Goal: Obtain resource: Download file/media

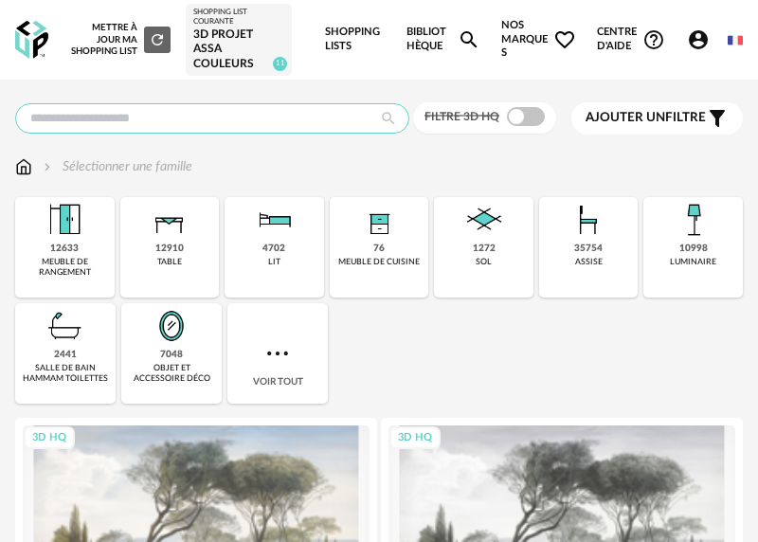
click at [225, 116] on input "text" at bounding box center [212, 118] width 394 height 30
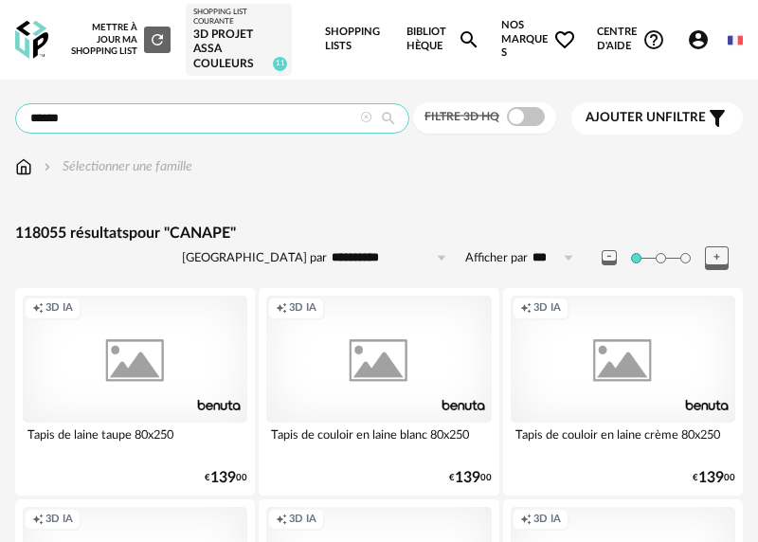
type input "******"
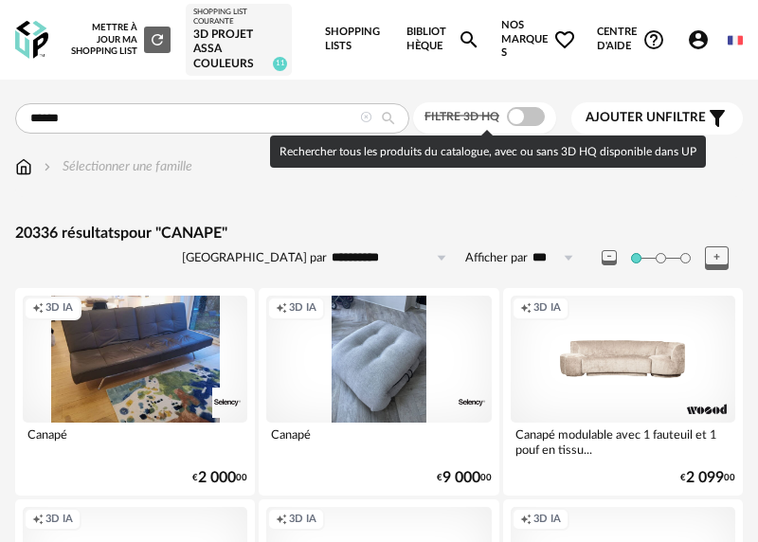
click at [525, 120] on span at bounding box center [526, 116] width 38 height 19
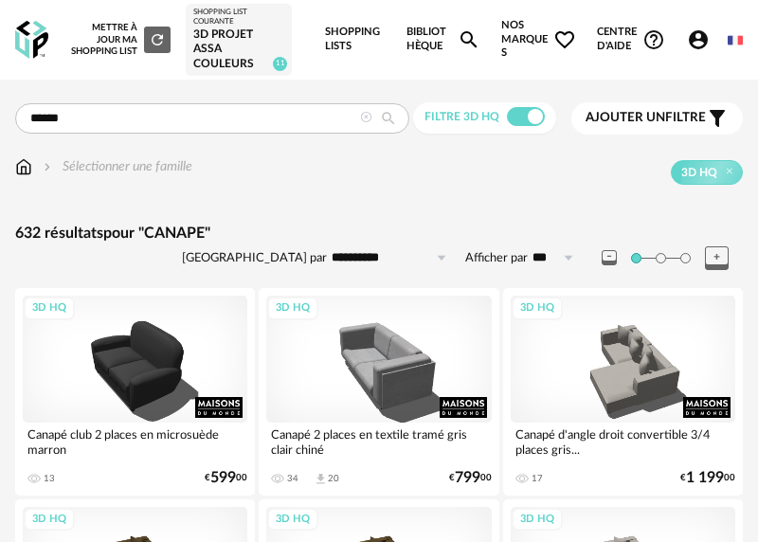
click at [643, 127] on div "Ajouter un filtre s Filter icon" at bounding box center [657, 118] width 143 height 23
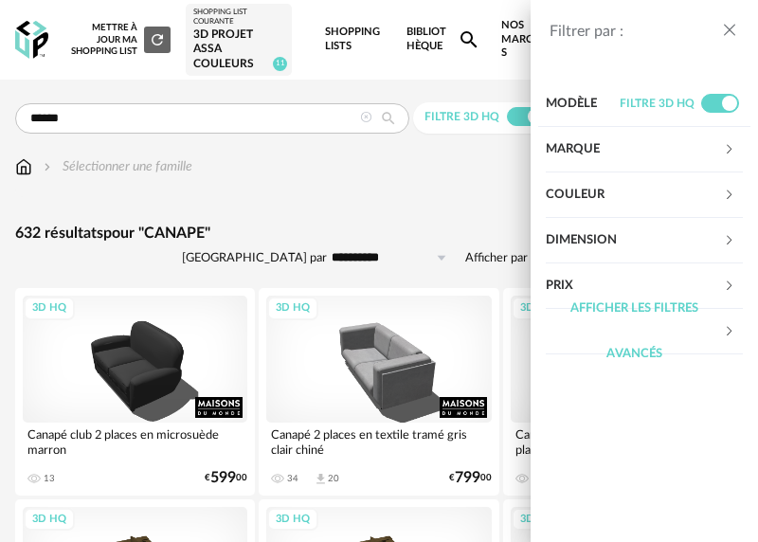
click at [666, 194] on div "Couleur" at bounding box center [634, 194] width 177 height 45
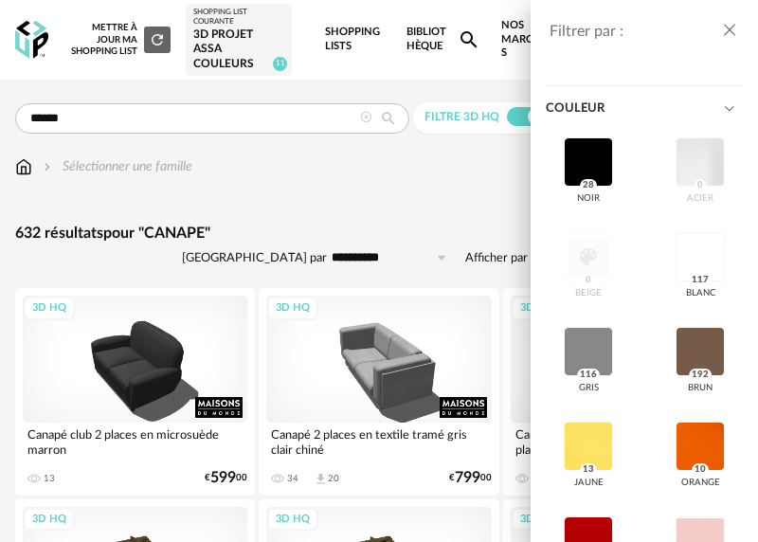
scroll to position [95, 0]
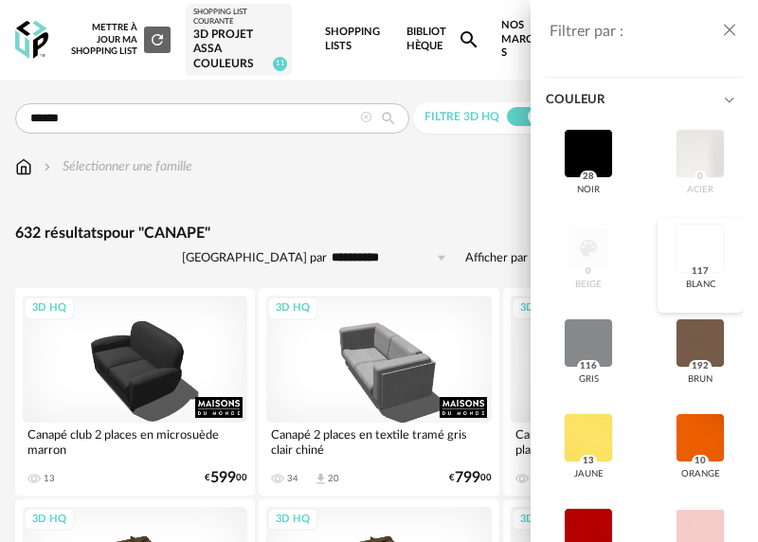
click at [697, 247] on div at bounding box center [700, 248] width 49 height 49
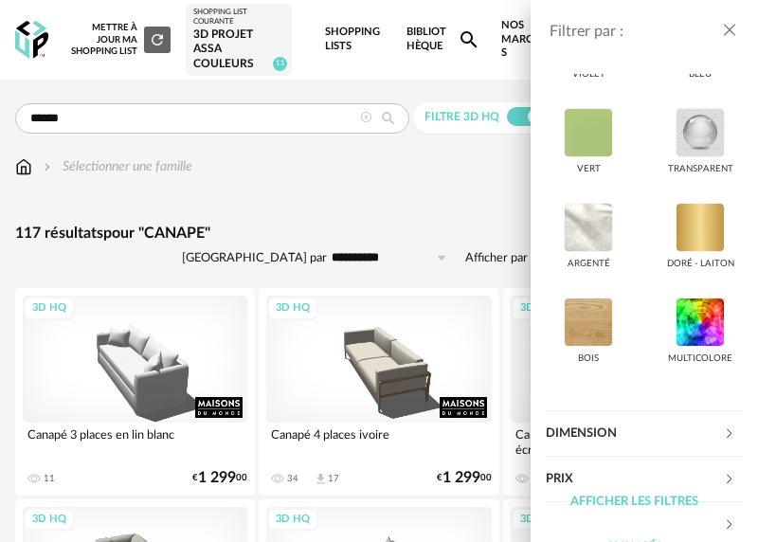
scroll to position [694, 0]
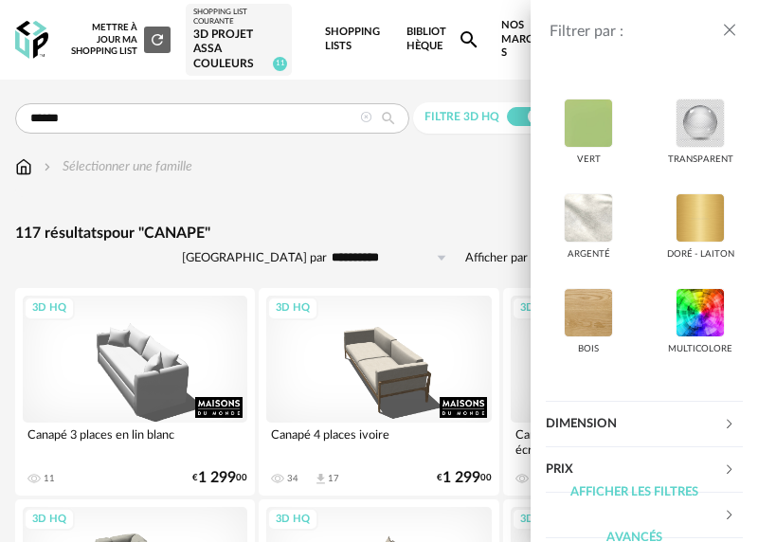
click at [493, 234] on div "Filtrer par : Modèle Filtre 3D HQ Marque &tradition 0 101 Copenhagen 0 366 Conc…" at bounding box center [379, 271] width 758 height 542
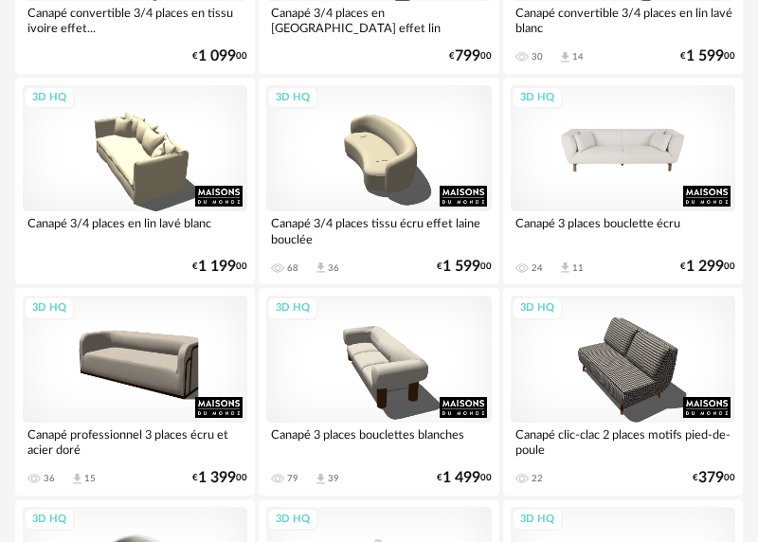
scroll to position [1670, 0]
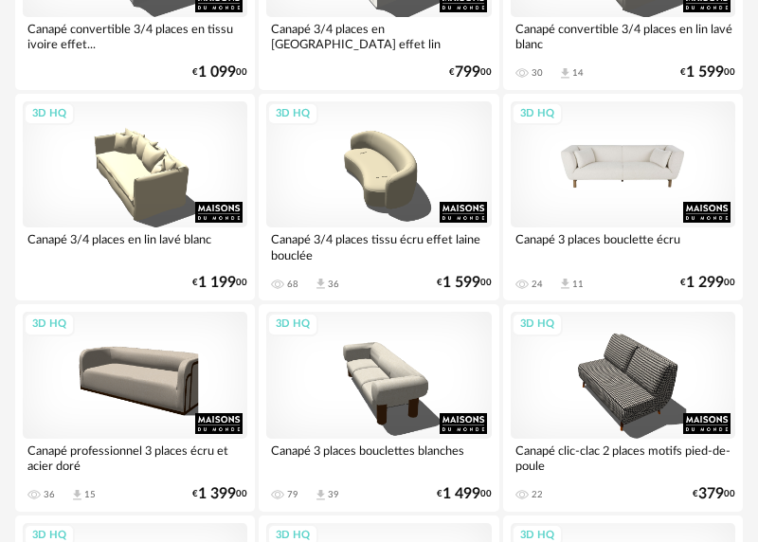
click at [645, 161] on div "3D HQ" at bounding box center [623, 164] width 225 height 126
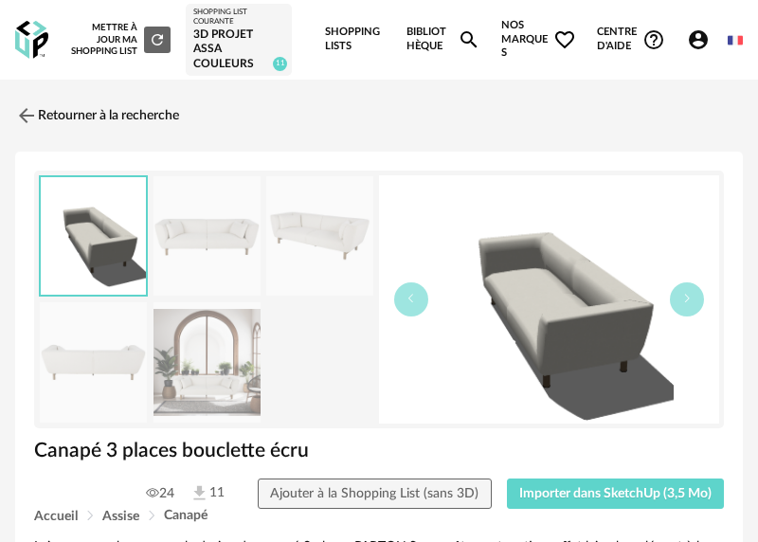
click at [204, 374] on img at bounding box center [206, 362] width 107 height 120
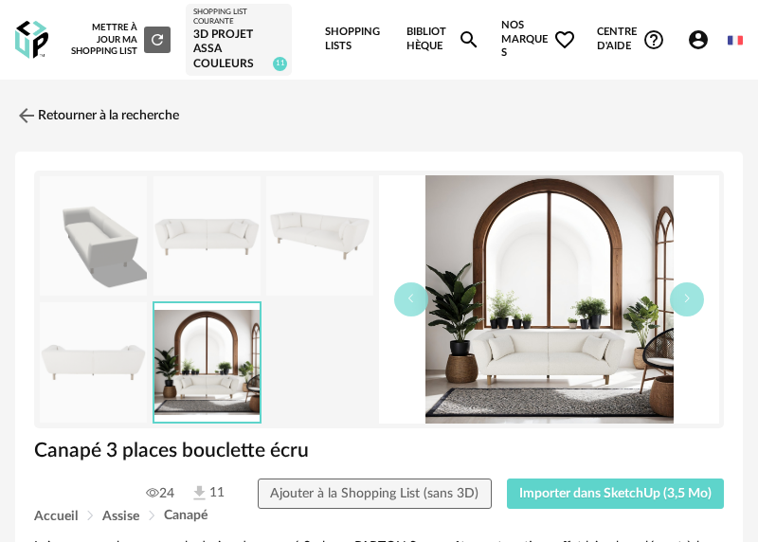
click at [284, 367] on div at bounding box center [206, 299] width 335 height 248
click at [311, 223] on img at bounding box center [319, 236] width 107 height 120
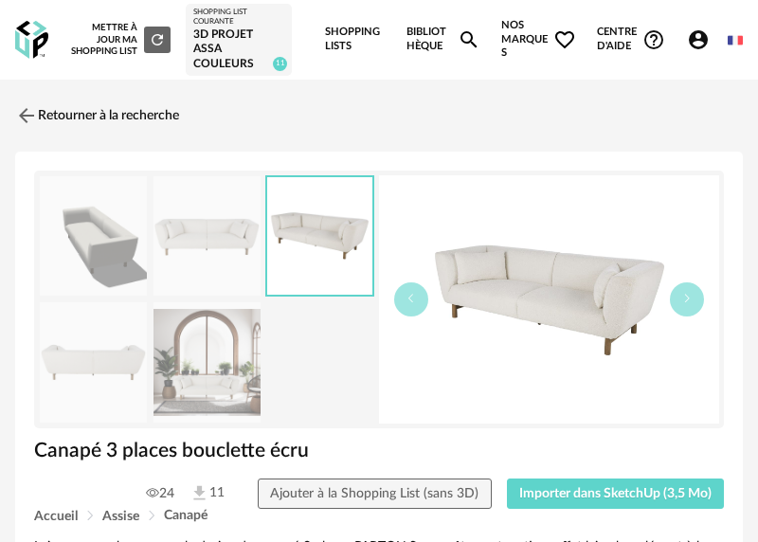
click at [223, 225] on img at bounding box center [206, 236] width 107 height 120
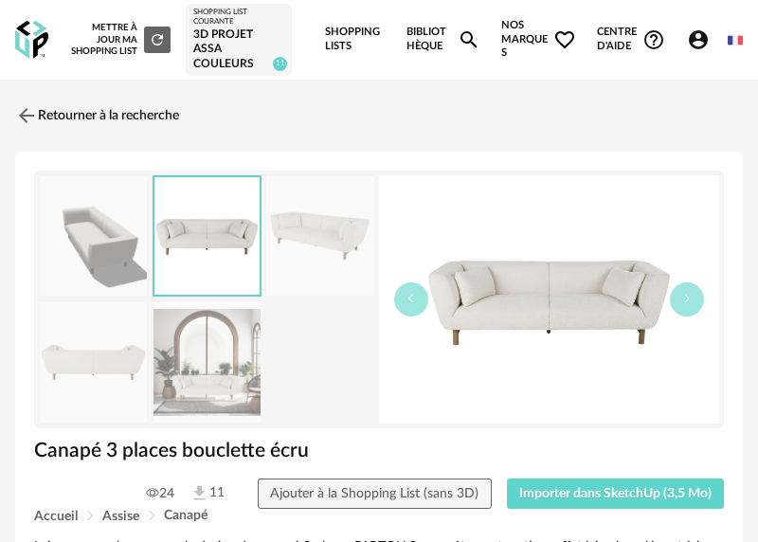
click at [114, 240] on img at bounding box center [93, 236] width 107 height 120
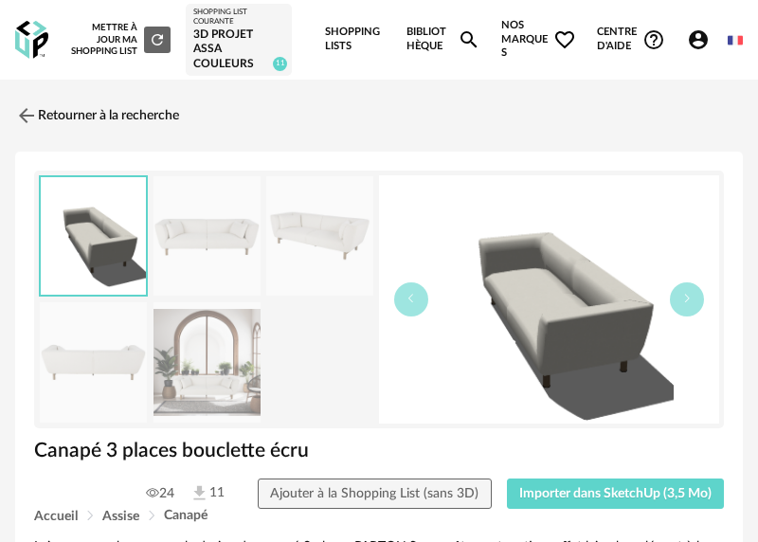
click at [113, 359] on img at bounding box center [93, 362] width 107 height 120
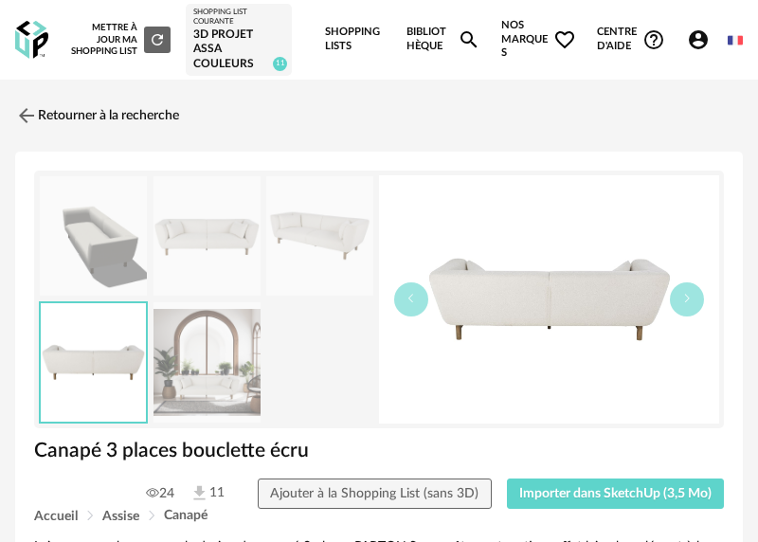
click at [207, 364] on img at bounding box center [206, 362] width 107 height 120
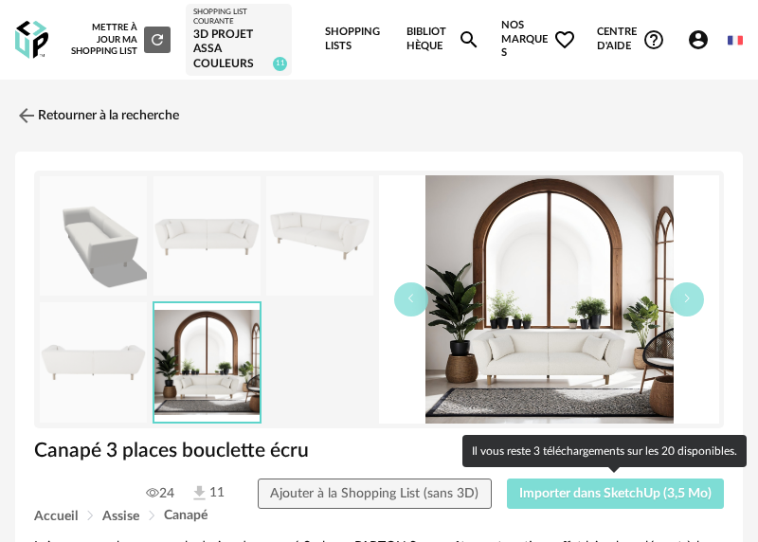
click at [571, 492] on span "Importer dans SketchUp (3,5 Mo)" at bounding box center [615, 493] width 192 height 13
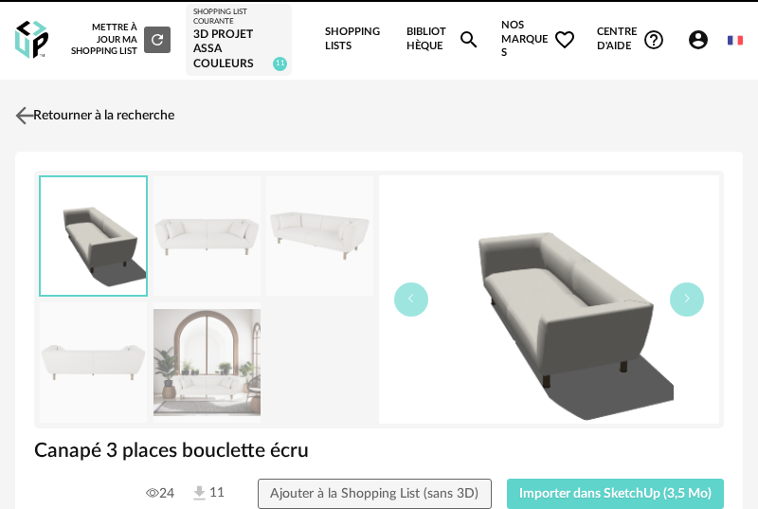
click at [26, 117] on img at bounding box center [24, 114] width 27 height 27
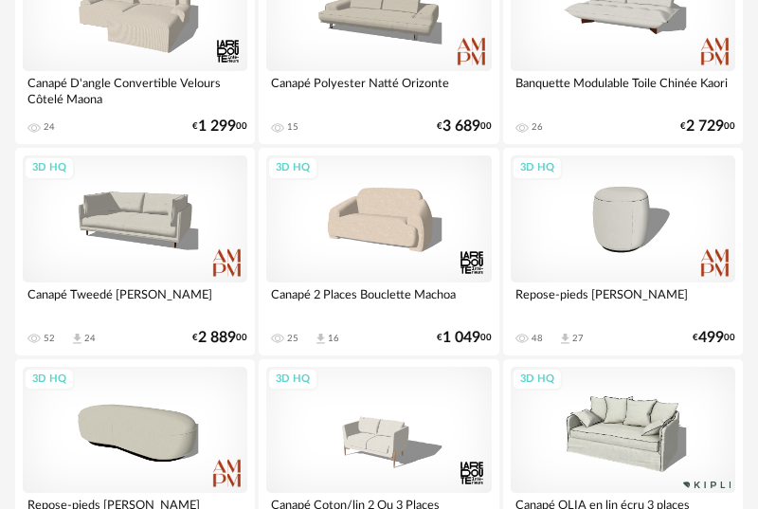
scroll to position [3515, 0]
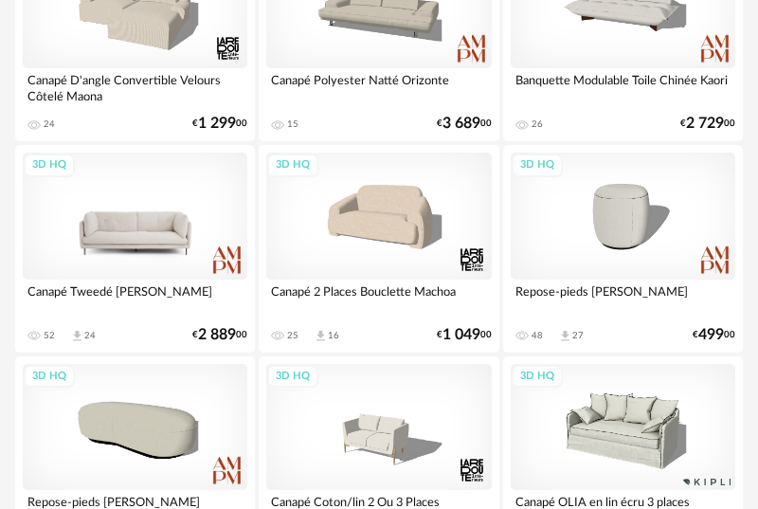
click at [171, 223] on div "3D HQ" at bounding box center [135, 216] width 225 height 126
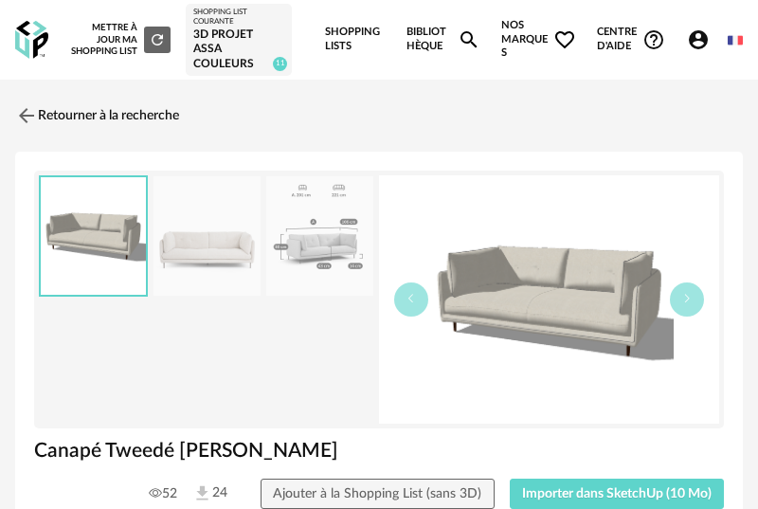
click at [350, 235] on img at bounding box center [319, 236] width 107 height 120
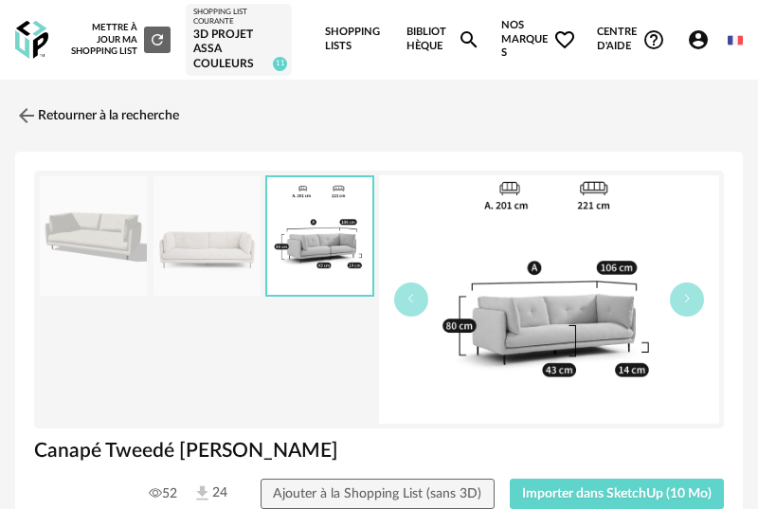
click at [208, 249] on img at bounding box center [206, 236] width 107 height 120
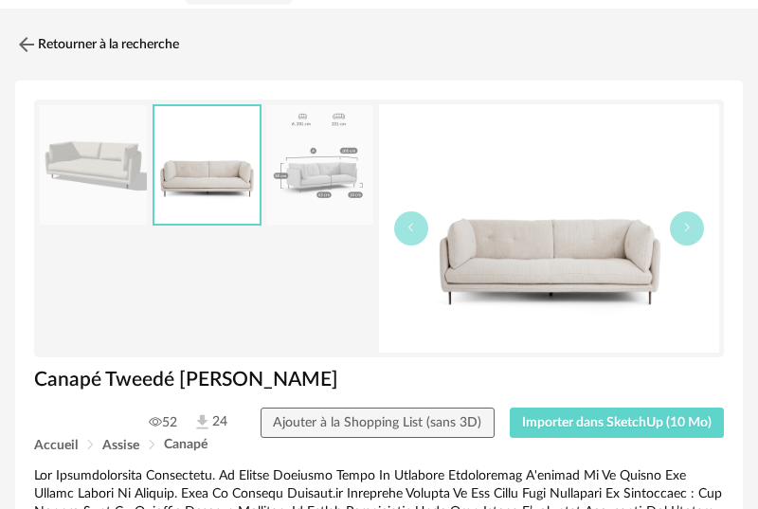
scroll to position [18, 0]
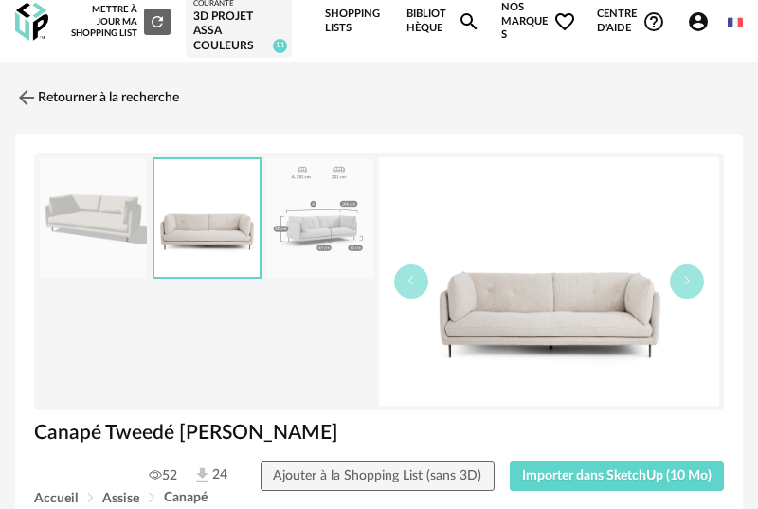
click at [315, 238] on img at bounding box center [319, 218] width 107 height 120
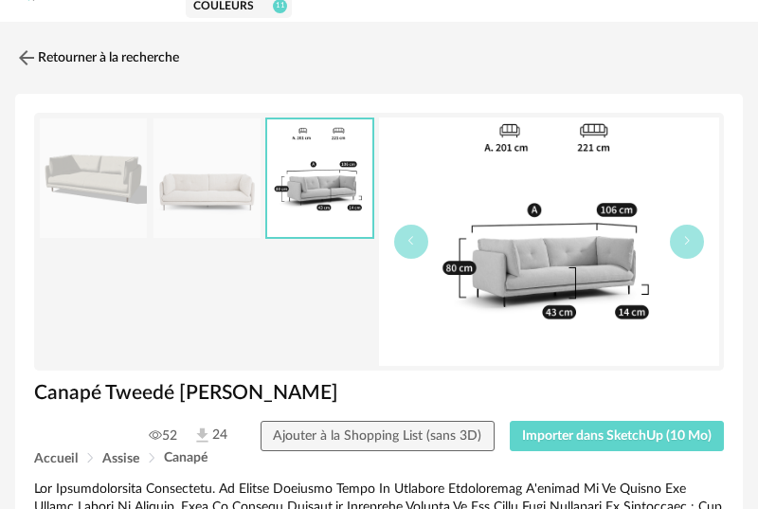
scroll to position [63, 0]
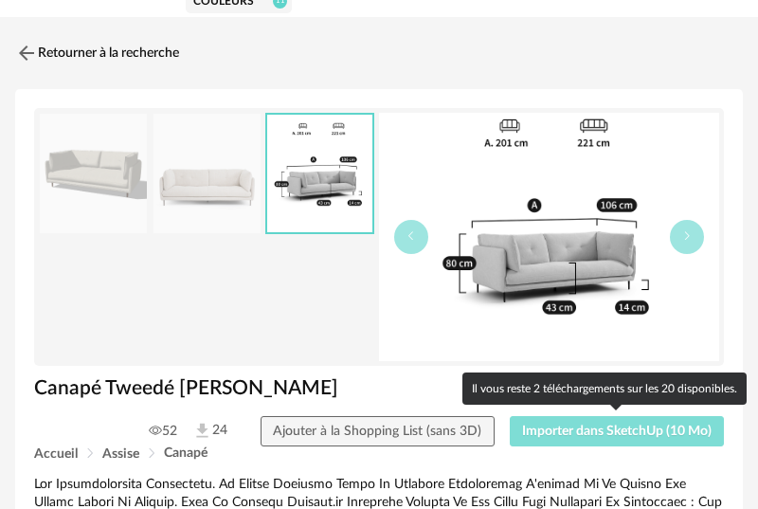
click at [585, 433] on span "Importer dans SketchUp (10 Mo)" at bounding box center [616, 430] width 189 height 13
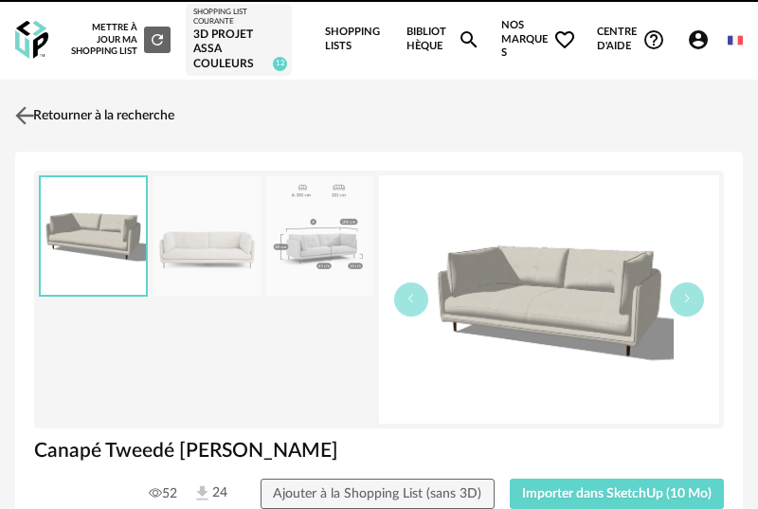
click at [28, 115] on img at bounding box center [24, 114] width 27 height 27
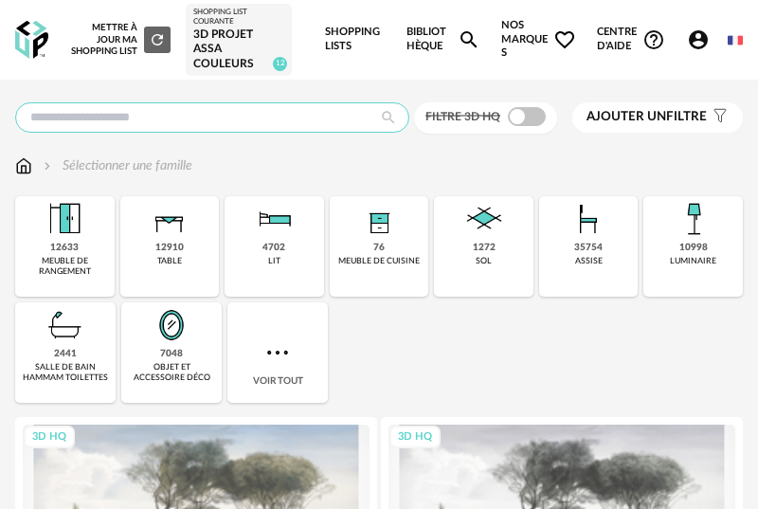
click at [261, 114] on input "text" at bounding box center [212, 117] width 394 height 30
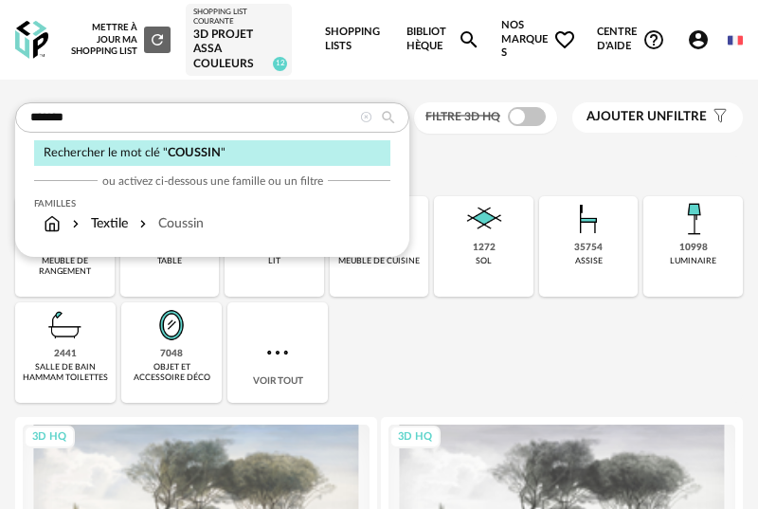
click at [164, 122] on input "*******" at bounding box center [212, 117] width 394 height 30
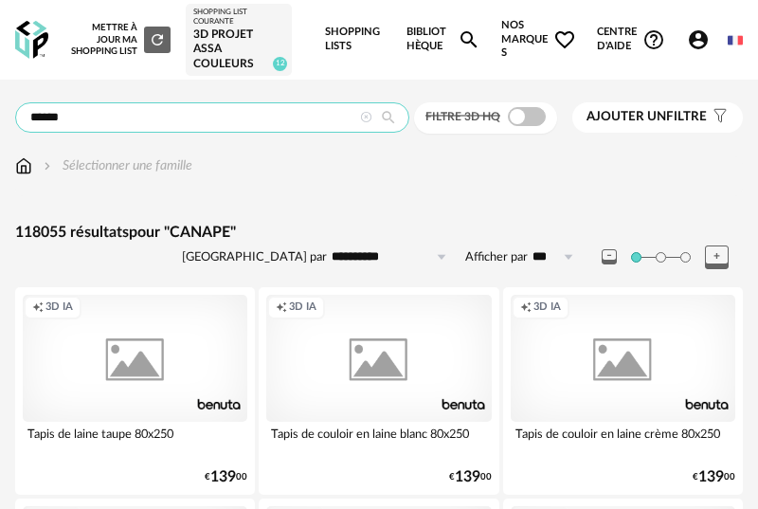
type input "******"
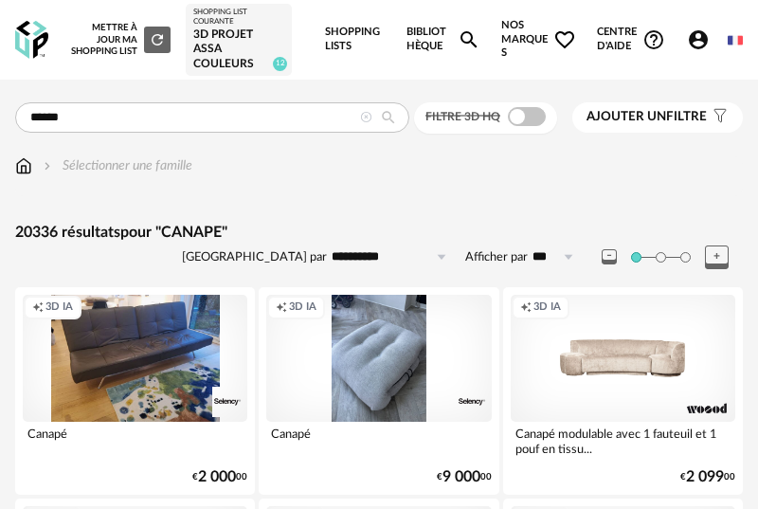
click at [656, 129] on button "Ajouter un filtre s Filter icon" at bounding box center [657, 117] width 171 height 30
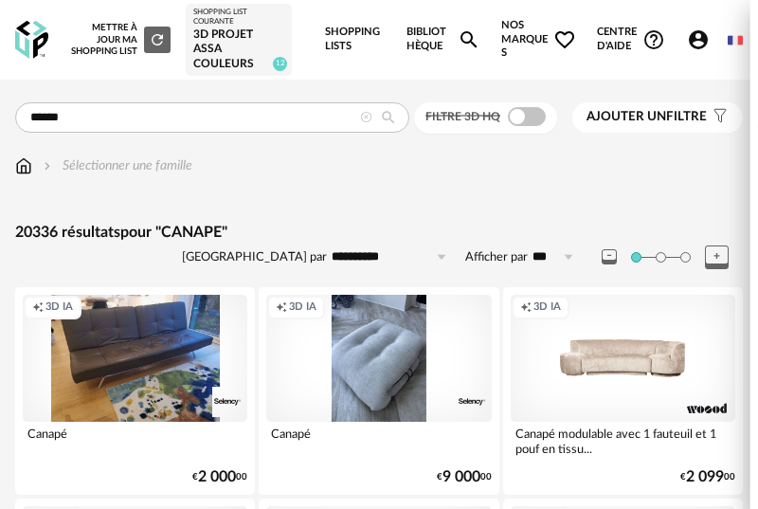
click at [515, 116] on div "Filtrer par : Modèle Filtre 3D HQ Marque &tradition 68 101 Copenhagen 0 366 Con…" at bounding box center [379, 254] width 758 height 509
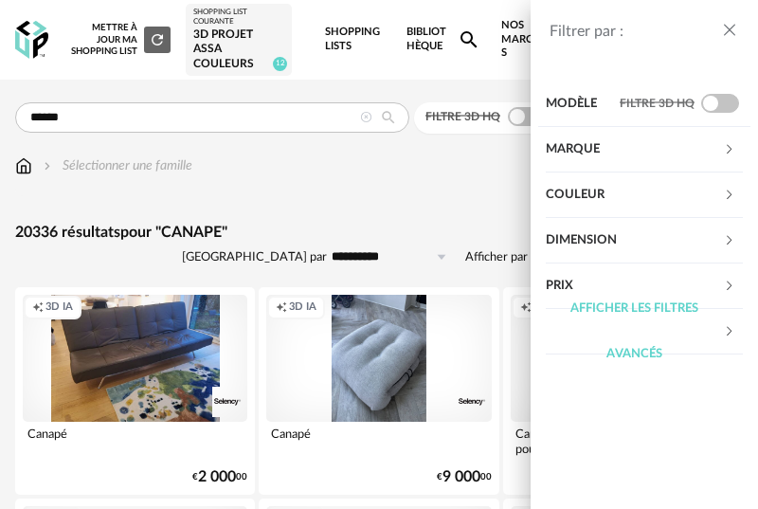
click at [517, 116] on span at bounding box center [527, 116] width 38 height 19
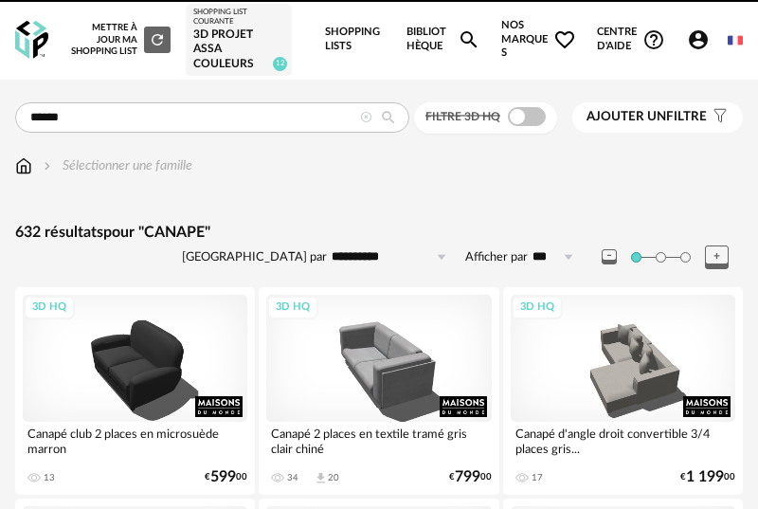
click at [534, 115] on span at bounding box center [527, 116] width 38 height 19
click at [631, 115] on span "Ajouter un" at bounding box center [626, 116] width 80 height 13
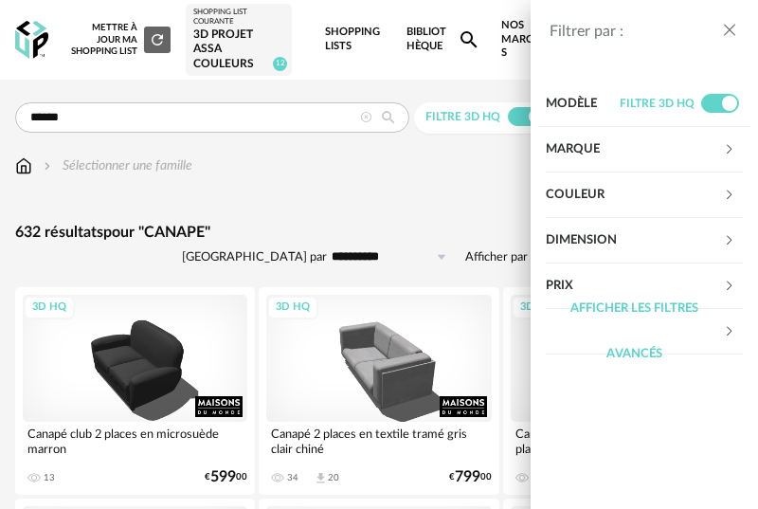
click at [725, 148] on icon at bounding box center [729, 149] width 12 height 12
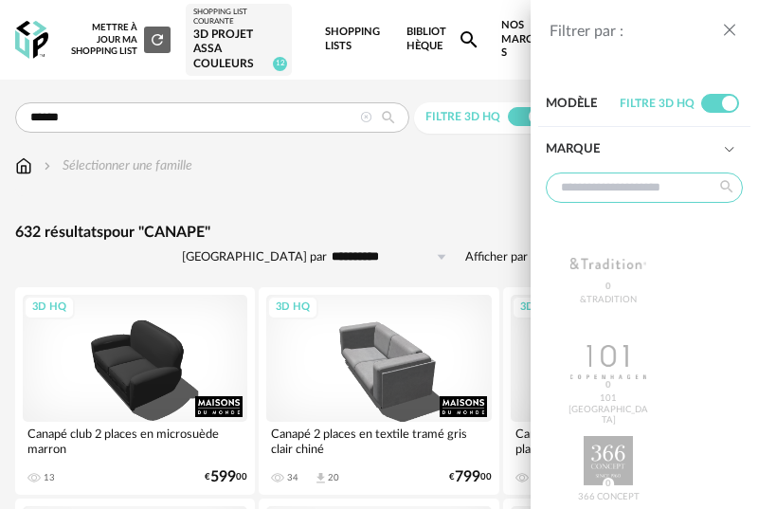
click at [665, 198] on input "text" at bounding box center [644, 187] width 197 height 30
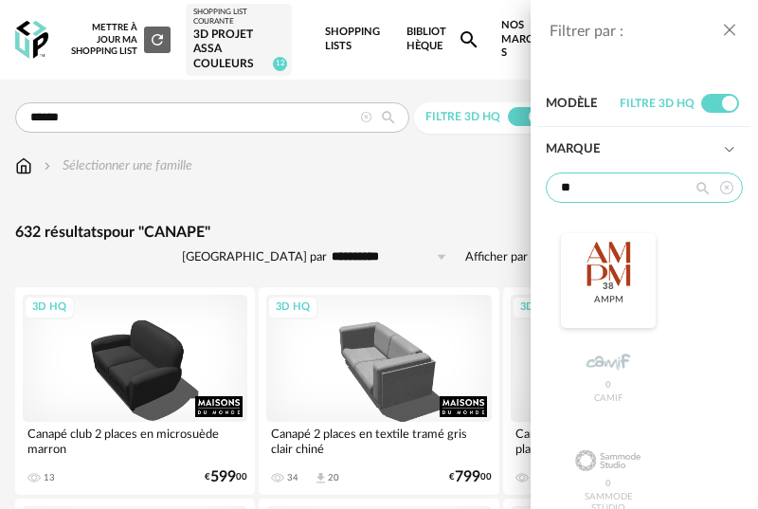
type input "**"
click at [614, 262] on div at bounding box center [607, 263] width 75 height 49
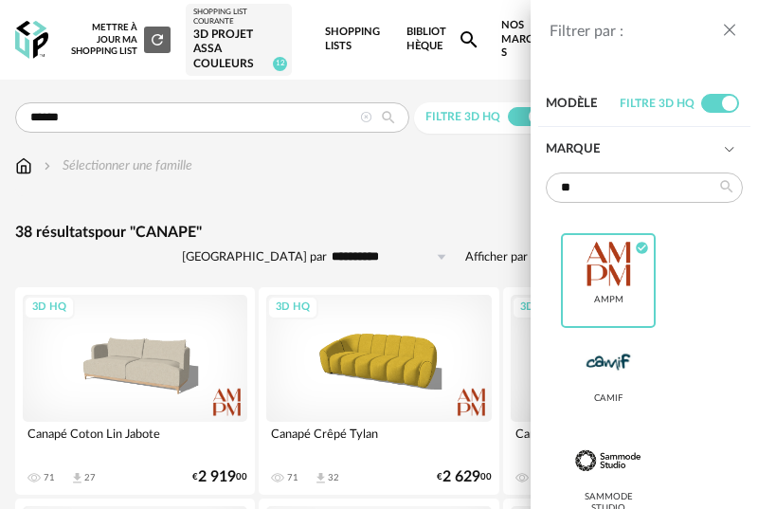
click at [731, 147] on icon at bounding box center [729, 149] width 12 height 12
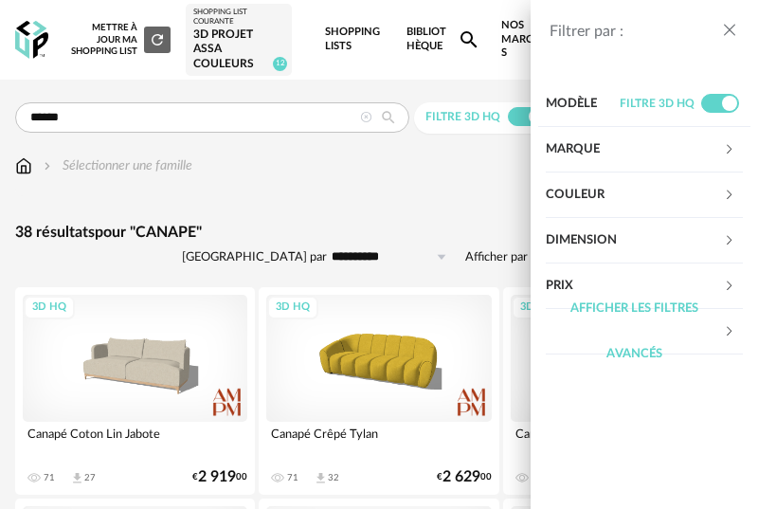
click at [729, 193] on icon at bounding box center [729, 195] width 12 height 12
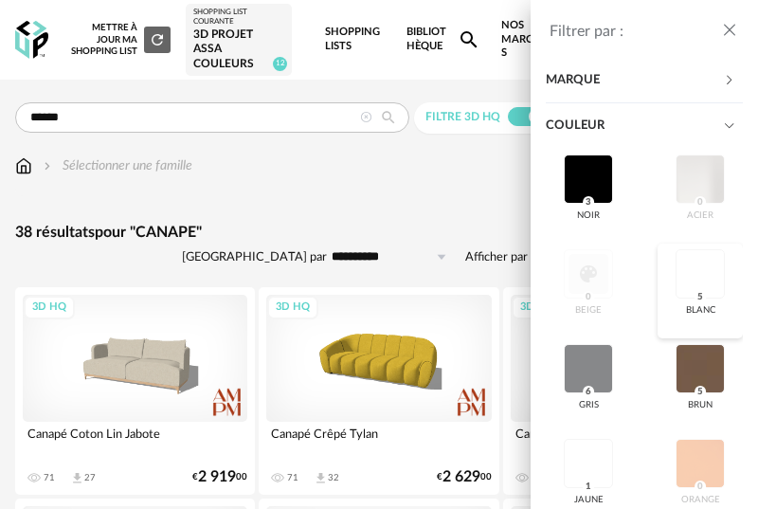
scroll to position [70, 0]
click at [682, 288] on div at bounding box center [700, 272] width 49 height 49
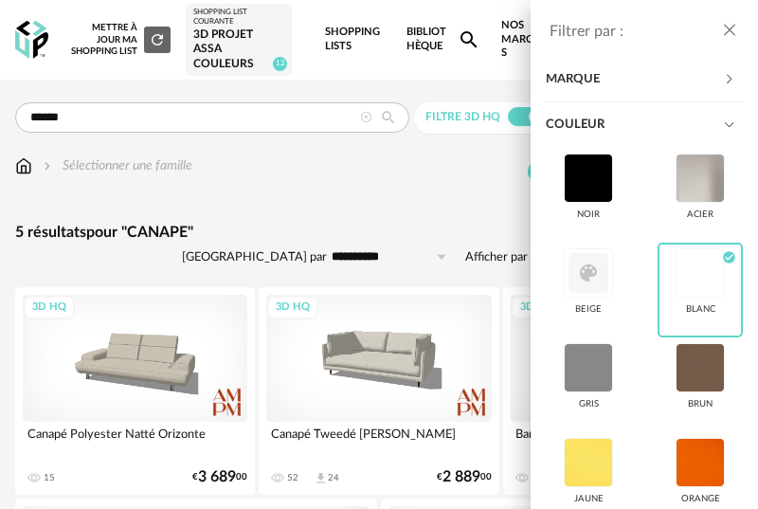
click at [388, 205] on div "Filtrer par : Modèle Filtre 3D HQ Marque ** AMPM Check Circle icon CAMIF SAMMOD…" at bounding box center [379, 254] width 758 height 509
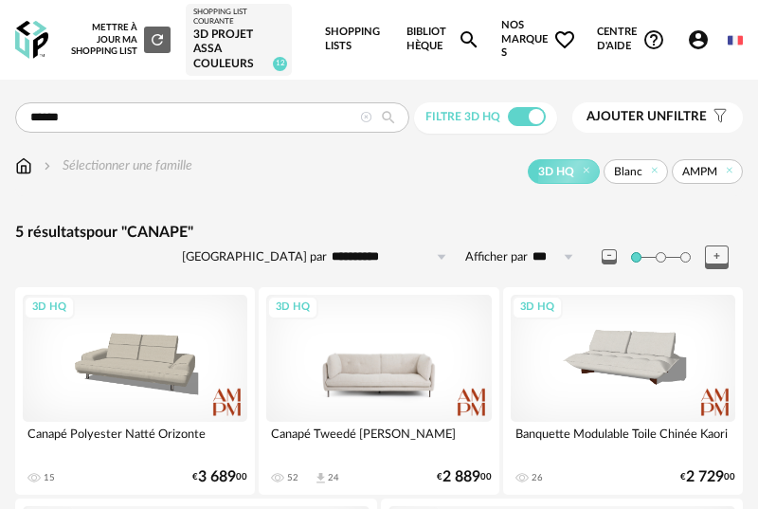
click at [420, 368] on div "3D HQ" at bounding box center [378, 358] width 225 height 126
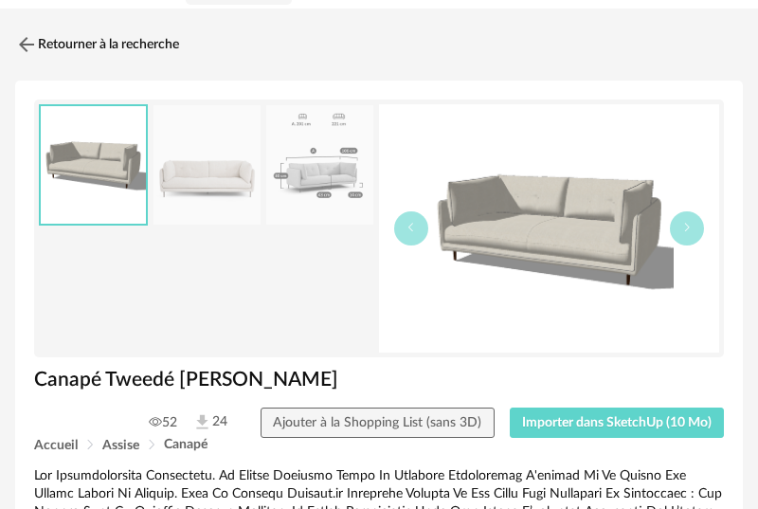
scroll to position [73, 0]
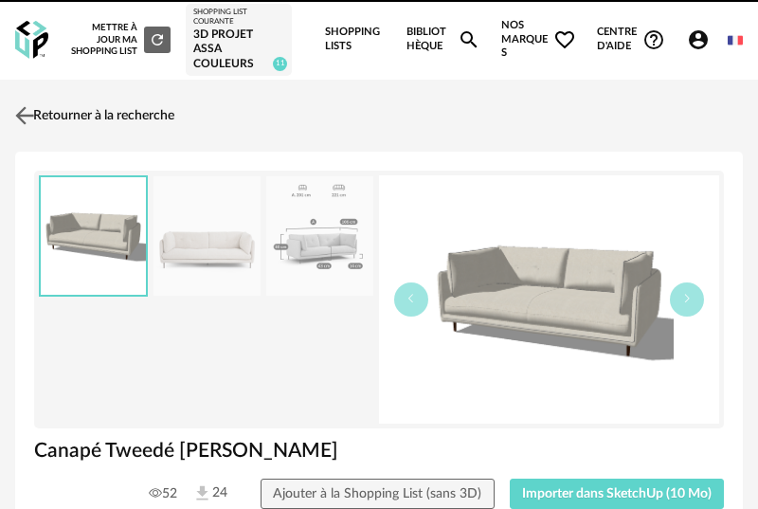
click at [28, 109] on img at bounding box center [24, 114] width 27 height 27
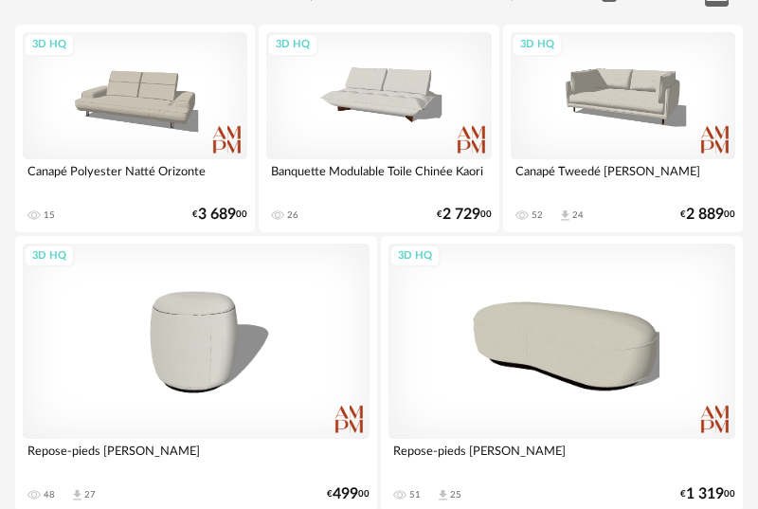
scroll to position [280, 0]
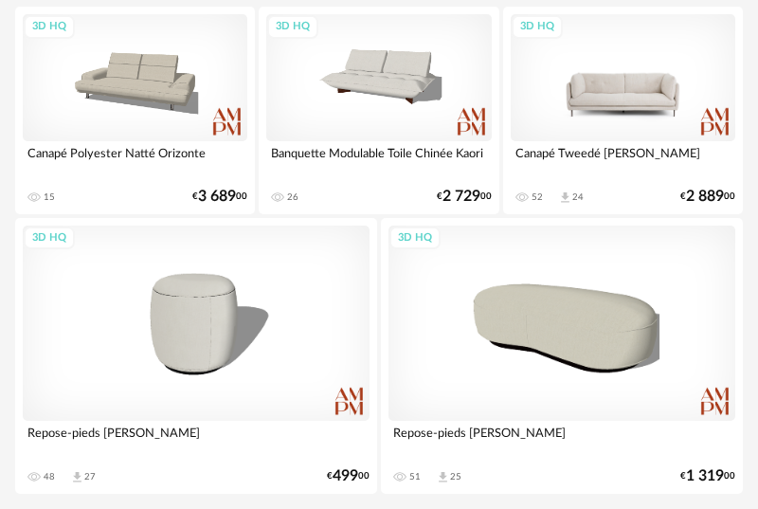
click at [626, 77] on div "3D HQ" at bounding box center [623, 77] width 225 height 126
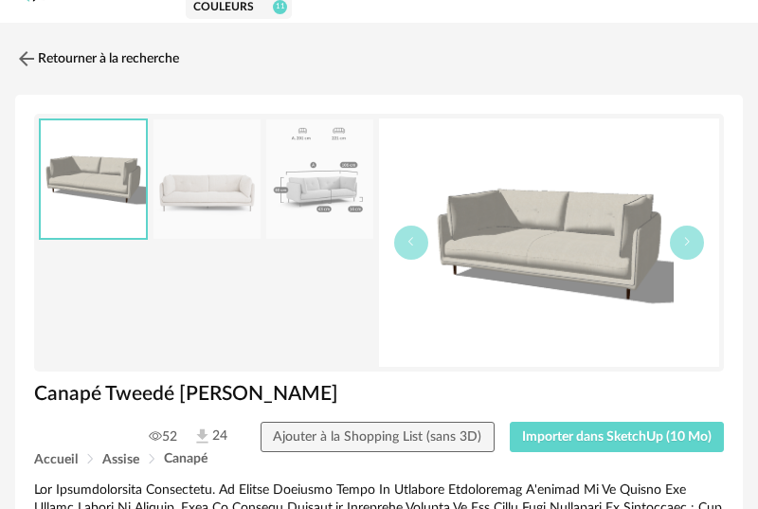
scroll to position [58, 0]
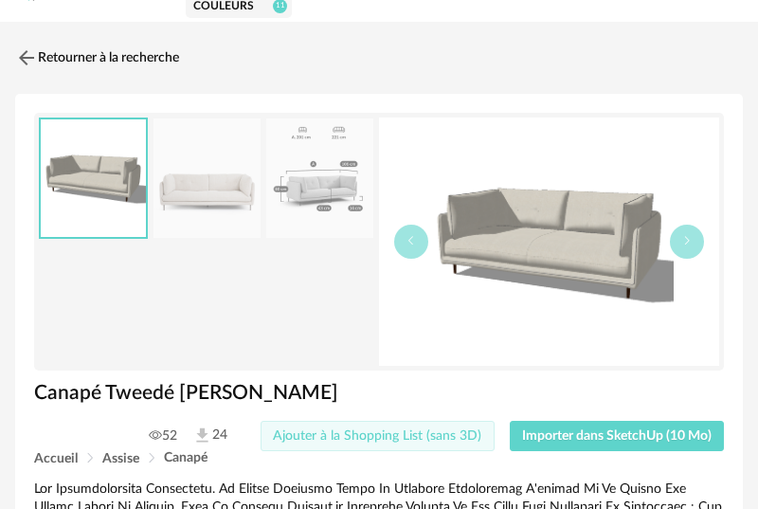
click at [452, 441] on span "Ajouter à la Shopping List (sans 3D)" at bounding box center [377, 435] width 208 height 13
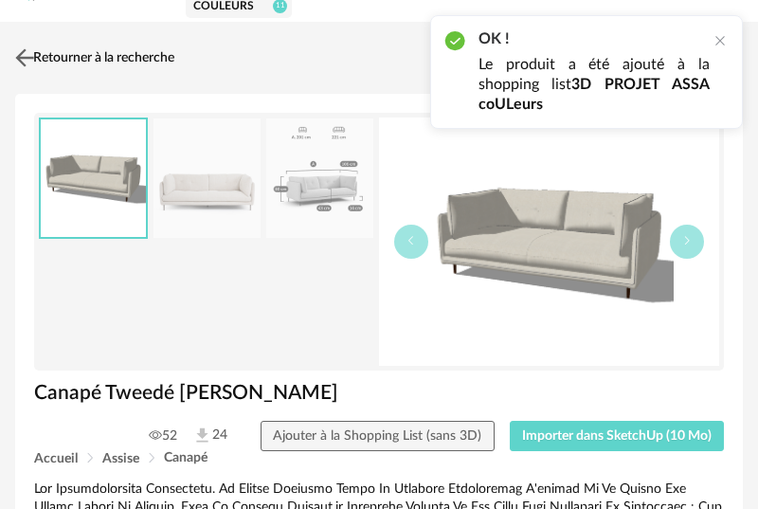
click at [23, 59] on img at bounding box center [24, 57] width 27 height 27
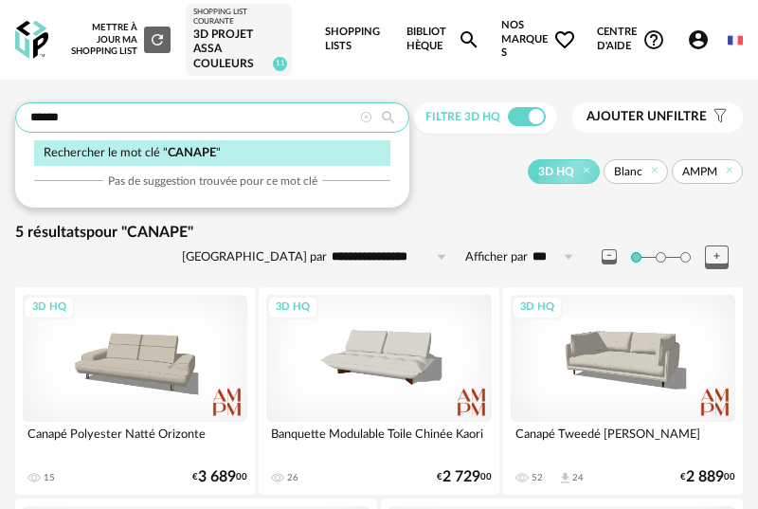
click at [264, 123] on input "******" at bounding box center [212, 117] width 394 height 30
type input "********"
type input "**********"
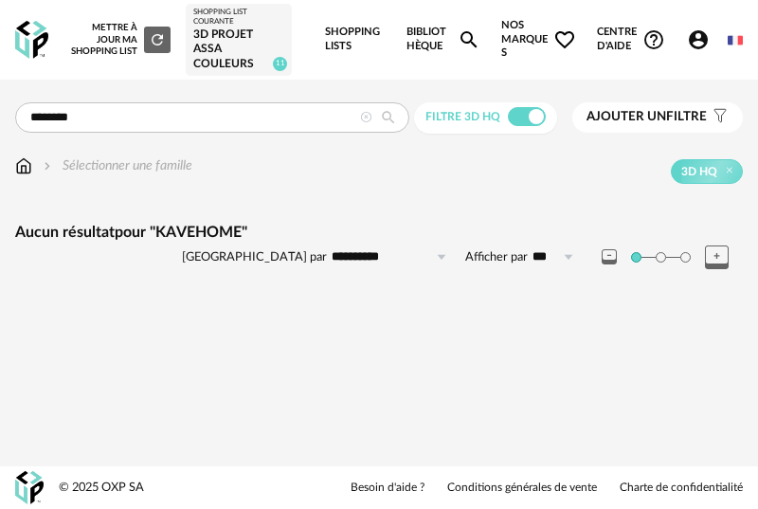
click at [365, 116] on icon at bounding box center [366, 118] width 12 height 12
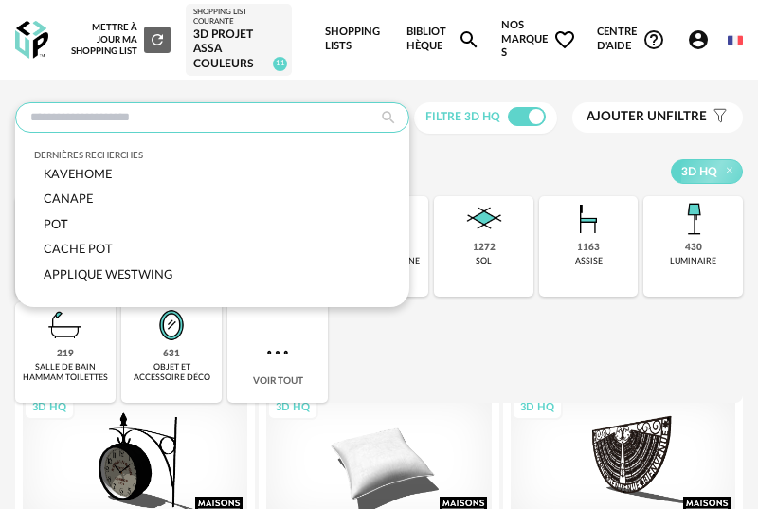
click at [307, 118] on input "text" at bounding box center [212, 117] width 394 height 30
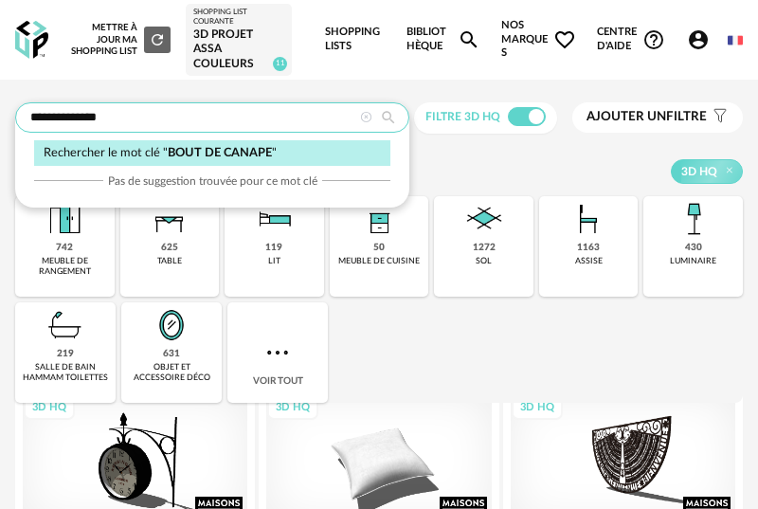
type input "**********"
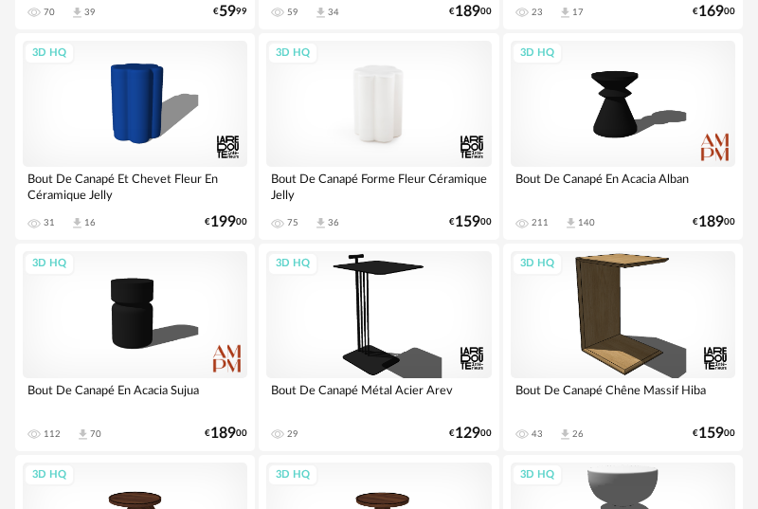
scroll to position [3430, 0]
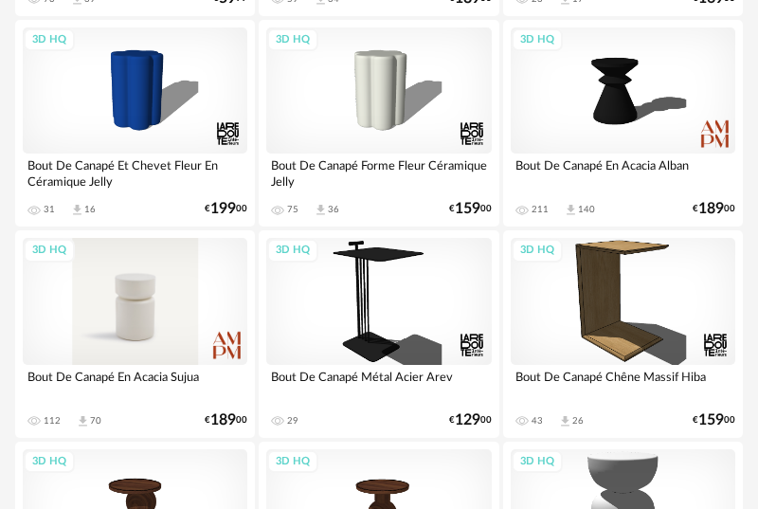
click at [131, 309] on div "3D HQ" at bounding box center [135, 301] width 225 height 126
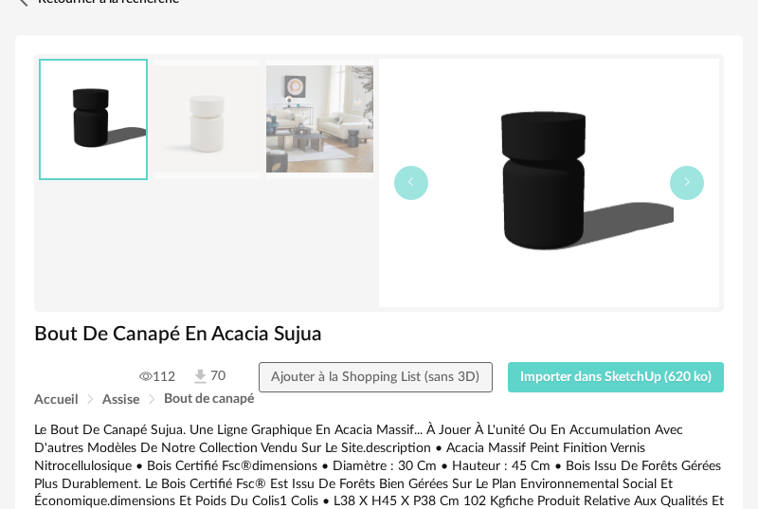
scroll to position [120, 0]
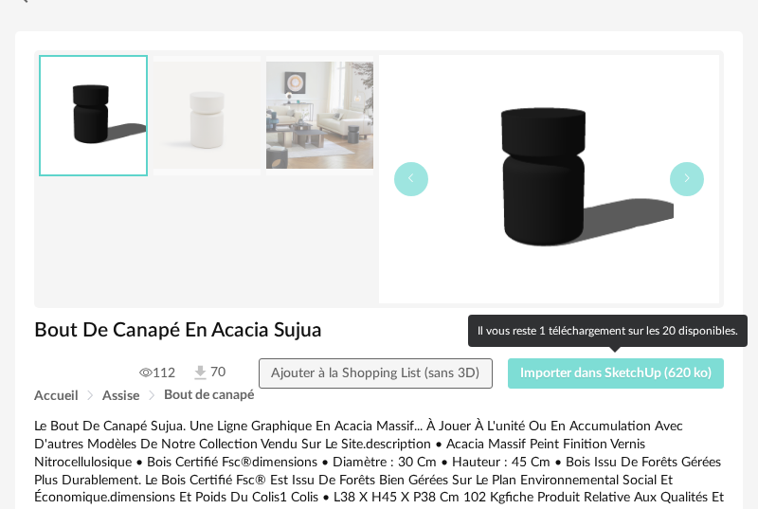
click at [558, 372] on span "Importer dans SketchUp (620 ko)" at bounding box center [615, 373] width 191 height 13
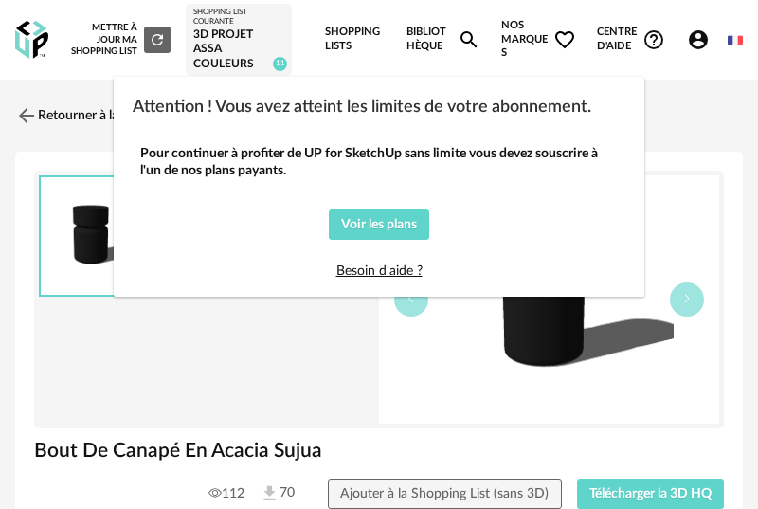
click at [387, 479] on div "Attention ! Vous avez atteint les limites de votre abonnement. Pour continuer à…" at bounding box center [379, 254] width 758 height 509
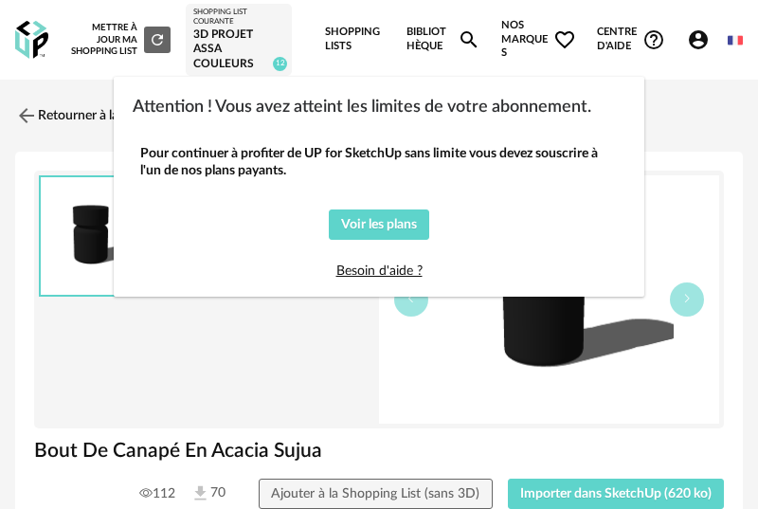
click at [276, 329] on div "Attention ! Vous avez atteint les limites de votre abonnement. Pour continuer à…" at bounding box center [379, 254] width 758 height 509
click at [275, 86] on div "Attention ! Vous avez atteint les limites de votre abonnement." at bounding box center [379, 102] width 531 height 51
click at [362, 223] on span "Voir les plans" at bounding box center [379, 224] width 76 height 13
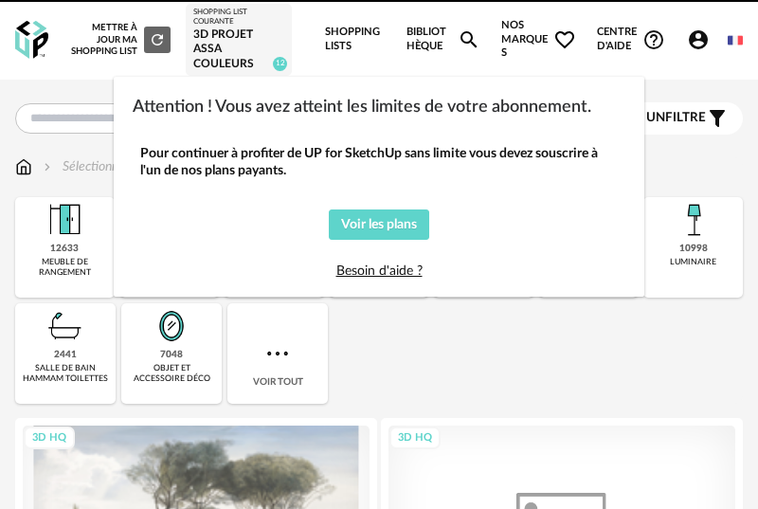
click at [306, 85] on div "Attention ! Vous avez atteint les limites de votre abonnement." at bounding box center [379, 102] width 531 height 51
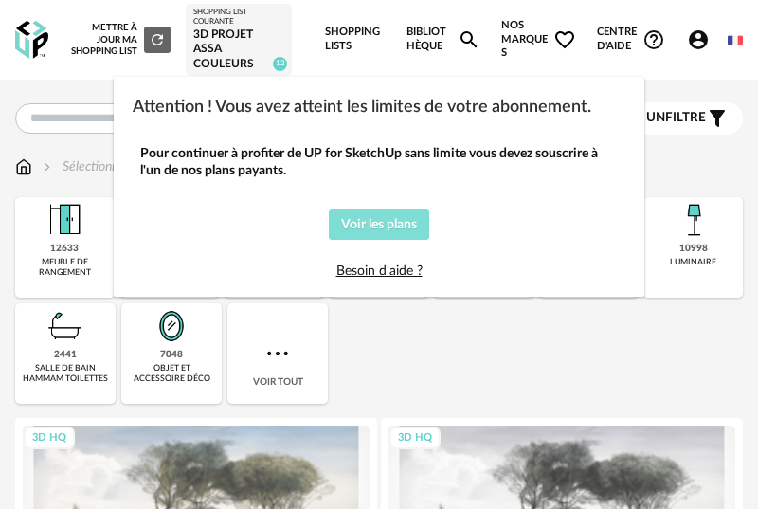
click at [377, 230] on span "Voir les plans" at bounding box center [379, 224] width 76 height 13
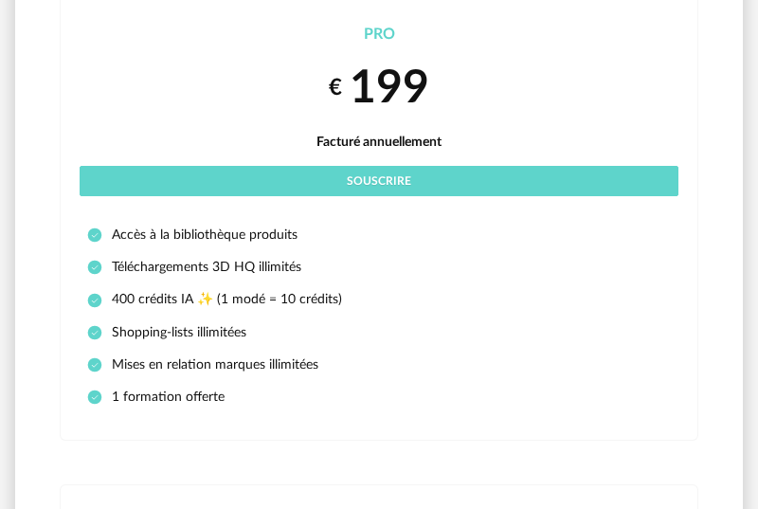
scroll to position [811, 0]
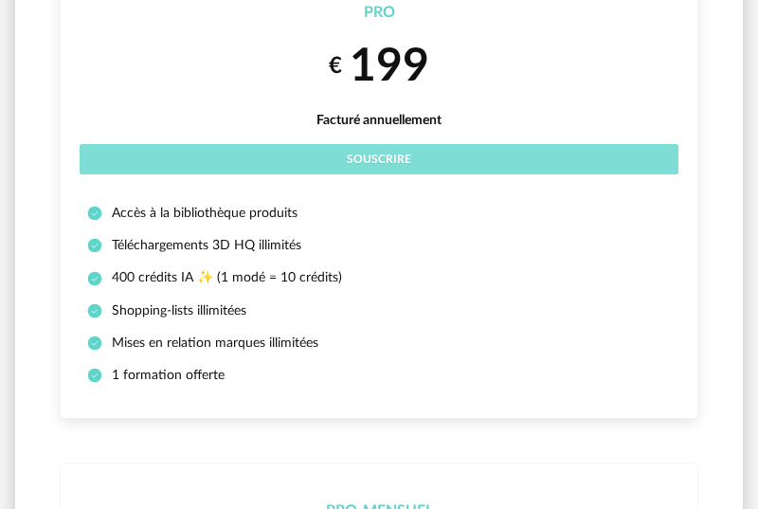
click at [415, 164] on button "Souscrire" at bounding box center [379, 159] width 599 height 30
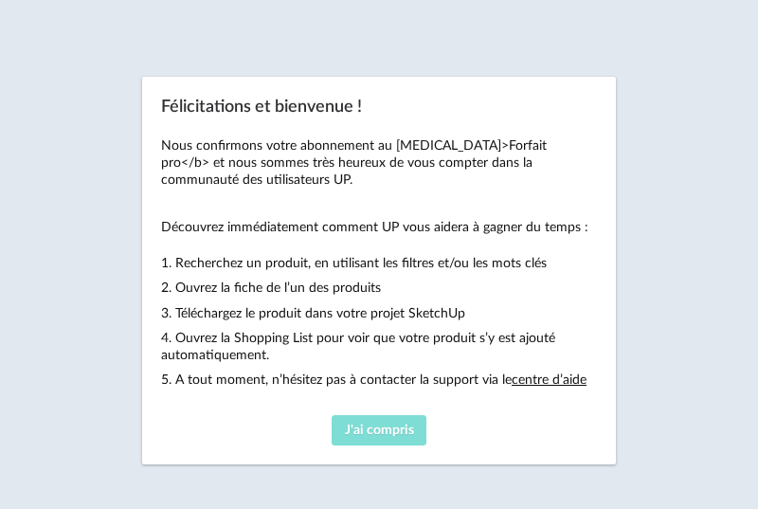
click at [406, 427] on span "J'ai compris" at bounding box center [379, 430] width 69 height 13
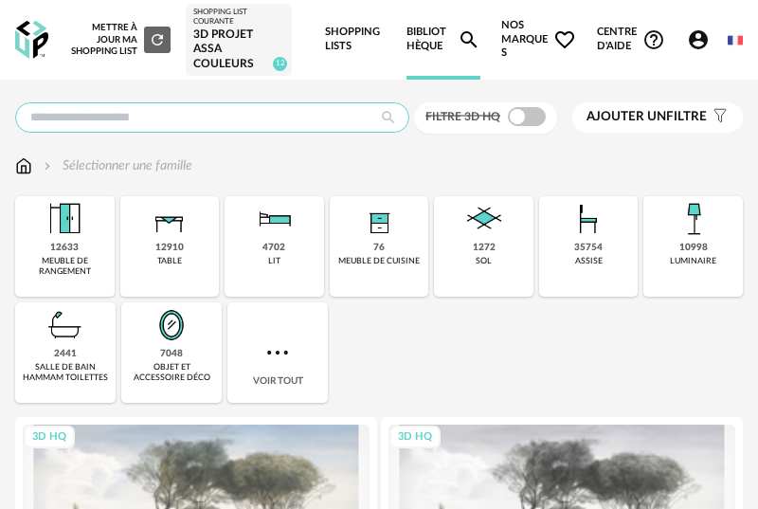
click at [231, 127] on input "text" at bounding box center [212, 117] width 394 height 30
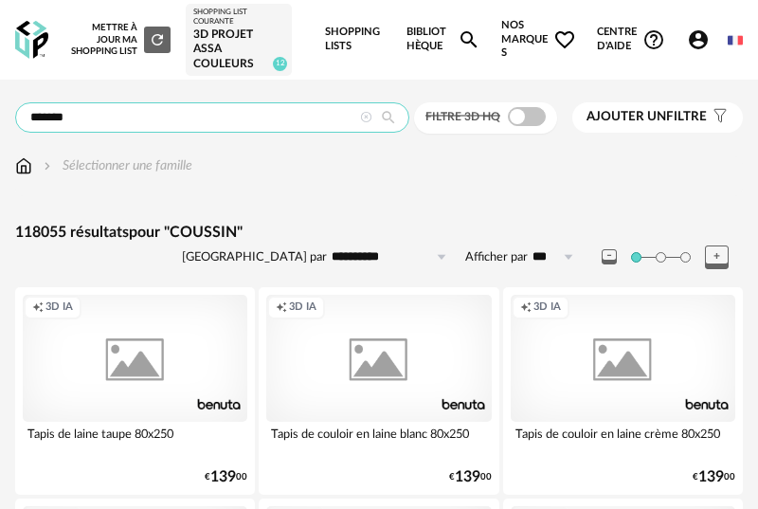
type input "*******"
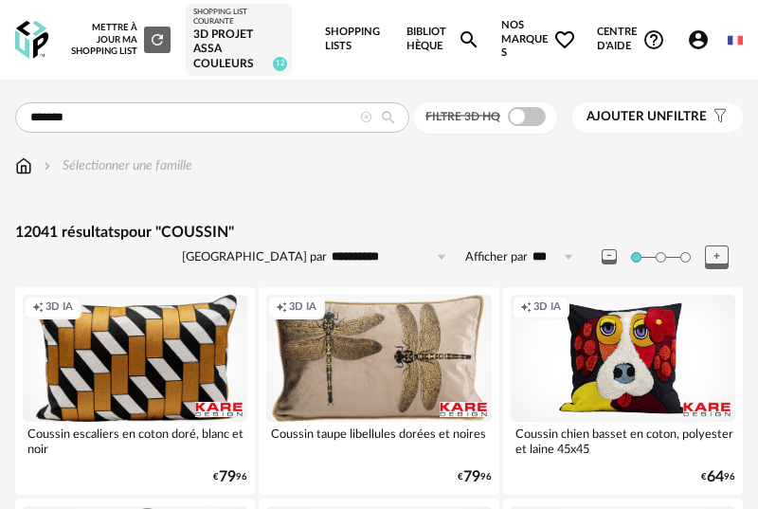
click at [640, 122] on span "Ajouter un" at bounding box center [626, 116] width 80 height 13
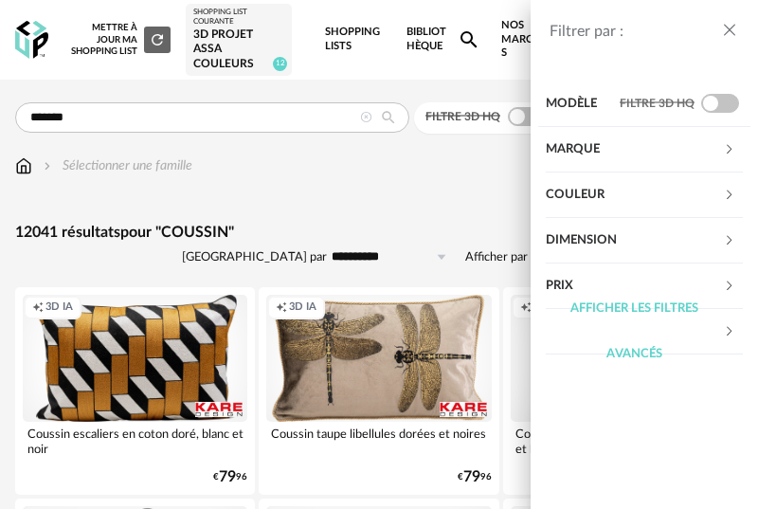
click at [516, 122] on div "Filtrer par : Modèle Filtre 3D HQ Marque &tradition 38 101 Copenhagen 0 366 Con…" at bounding box center [379, 254] width 758 height 509
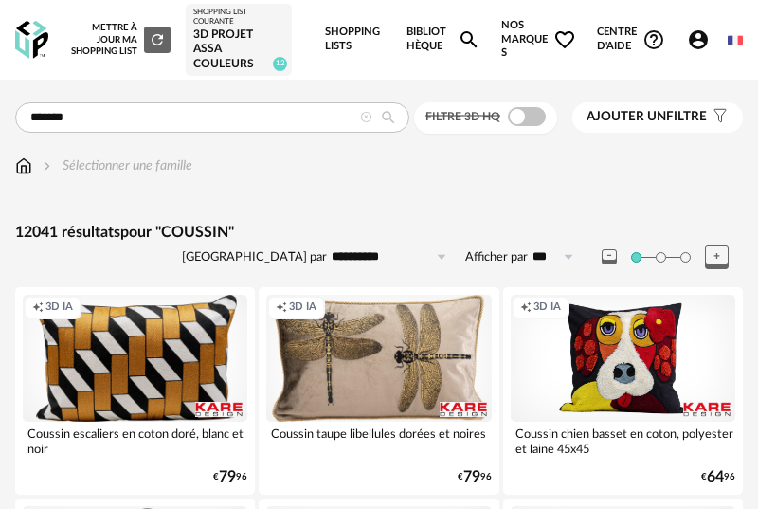
click at [522, 120] on span at bounding box center [527, 116] width 38 height 19
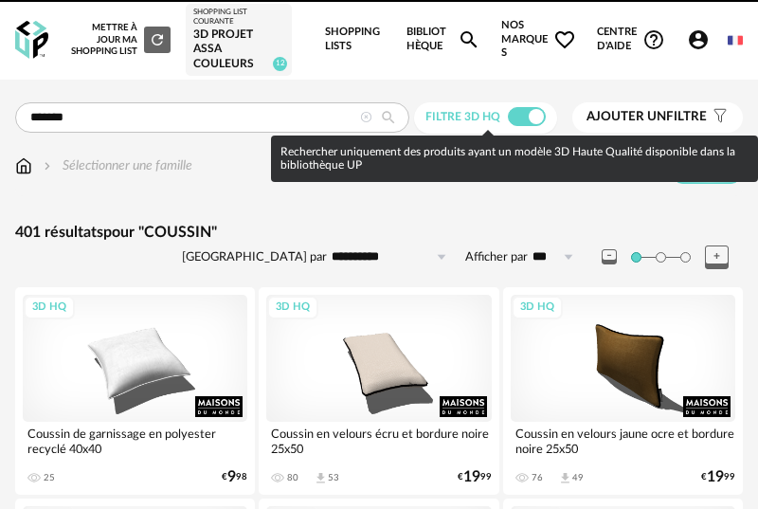
click at [605, 117] on span "Ajouter un" at bounding box center [626, 116] width 80 height 13
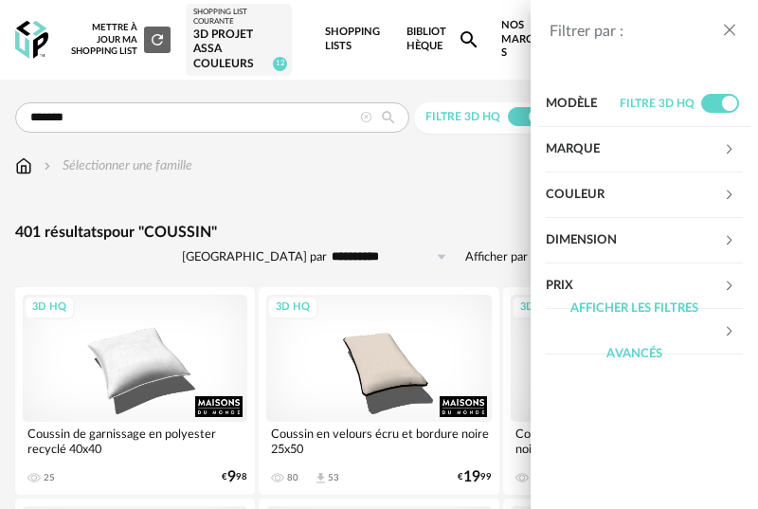
click at [716, 144] on div "Marque" at bounding box center [634, 149] width 177 height 45
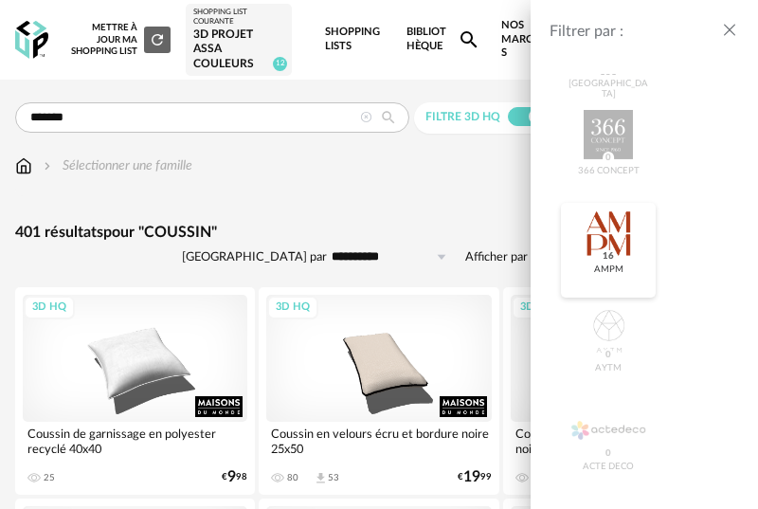
scroll to position [328, 0]
click at [604, 252] on span "16" at bounding box center [608, 254] width 17 height 13
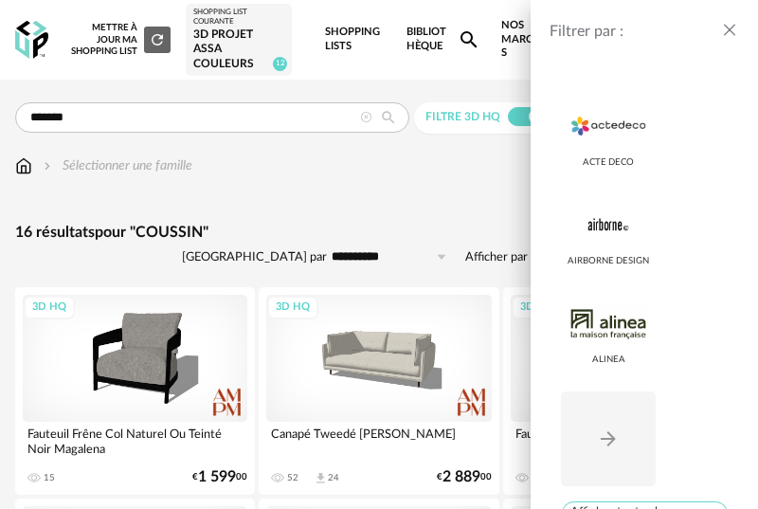
scroll to position [662, 0]
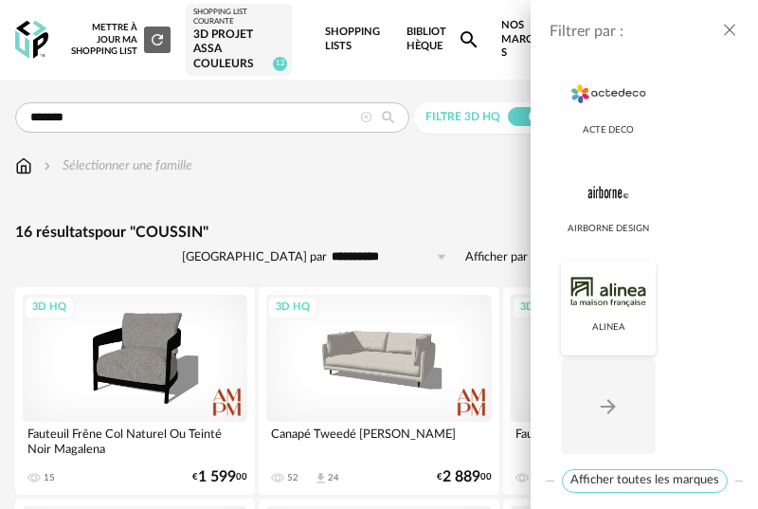
click at [628, 291] on div at bounding box center [607, 290] width 75 height 49
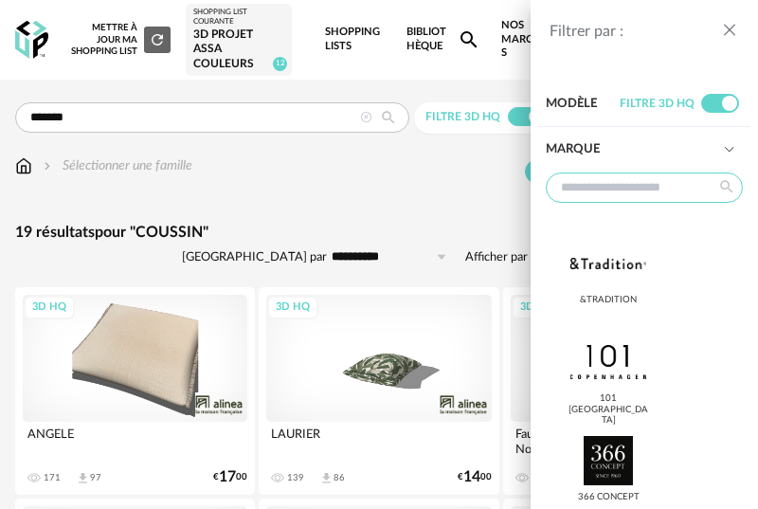
click at [654, 194] on input "text" at bounding box center [644, 187] width 197 height 30
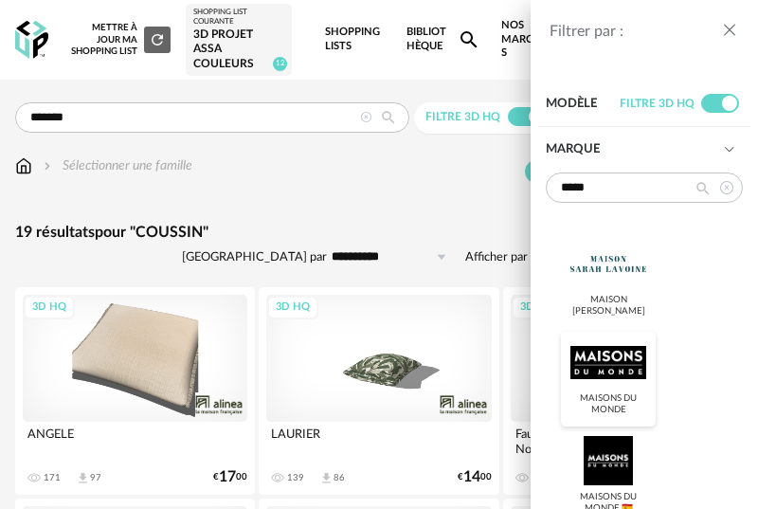
click at [625, 377] on div at bounding box center [607, 361] width 75 height 49
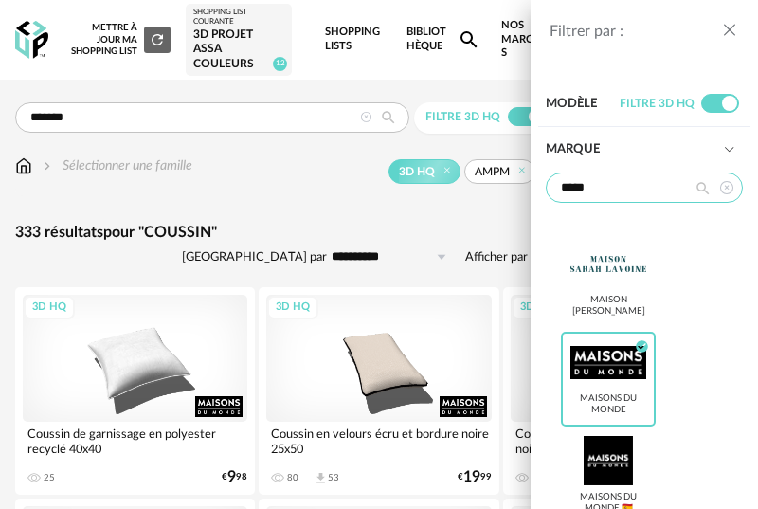
click at [623, 187] on input "*****" at bounding box center [644, 187] width 197 height 30
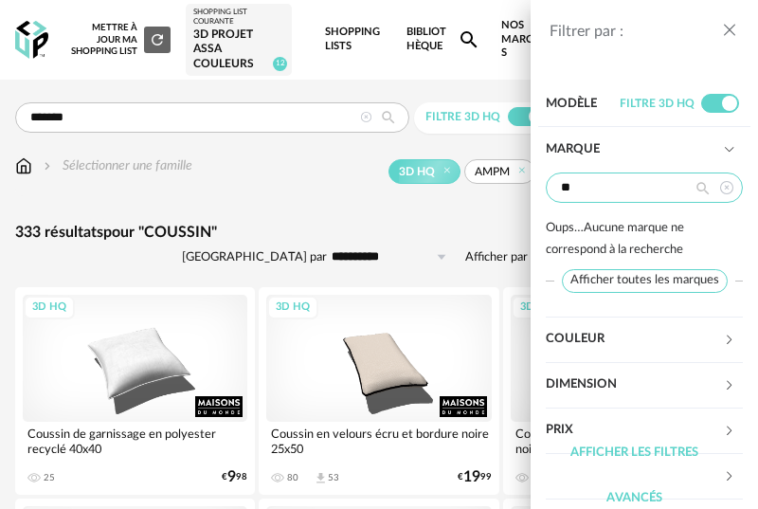
type input "***"
click at [725, 190] on icon at bounding box center [726, 187] width 24 height 30
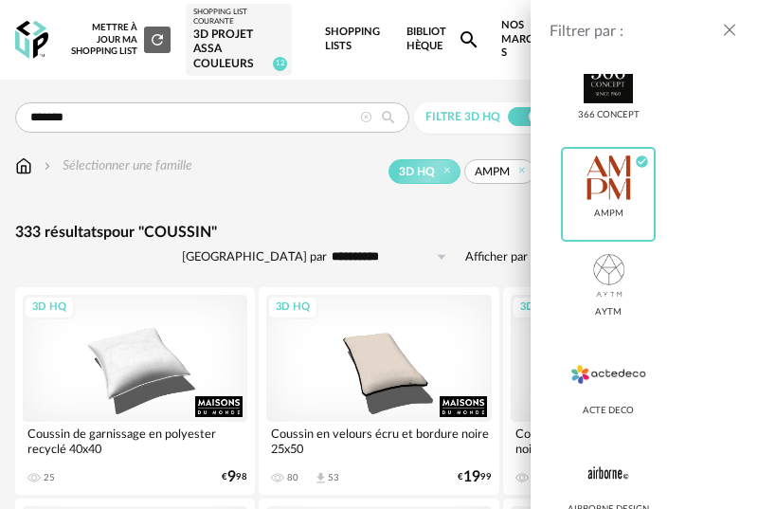
scroll to position [392, 0]
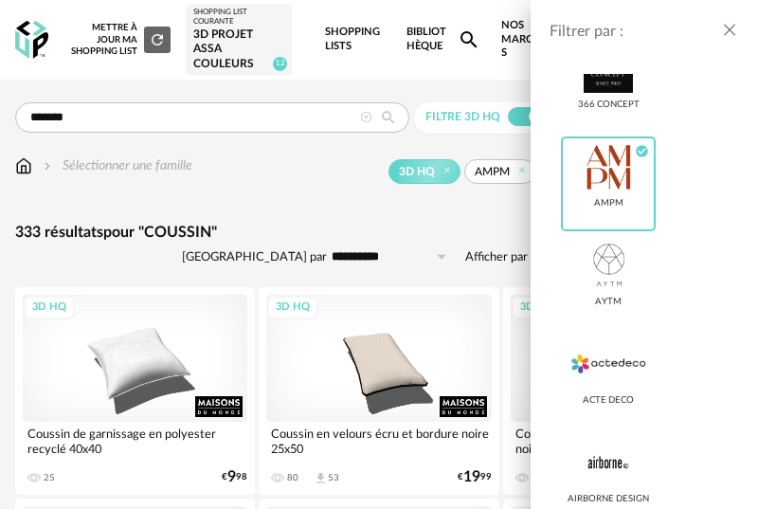
click at [363, 207] on div "Filtrer par : Modèle Filtre 3D HQ Marque &tradition 101 Copenhagen 366 Concept …" at bounding box center [379, 254] width 758 height 509
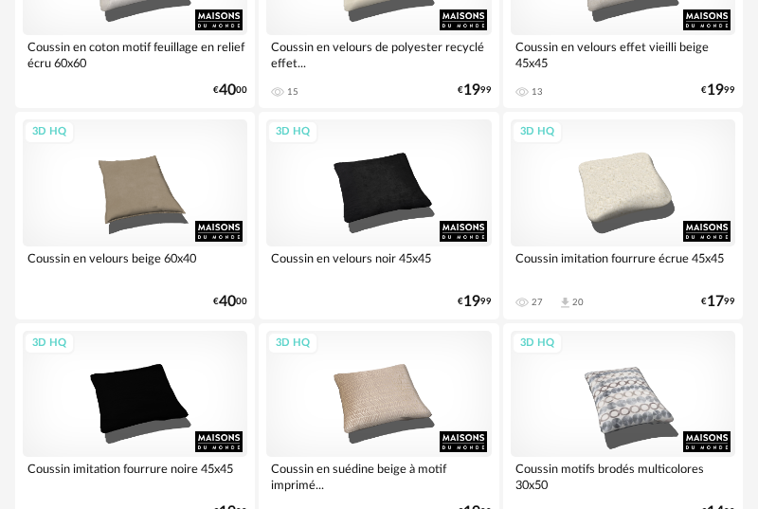
scroll to position [1095, 0]
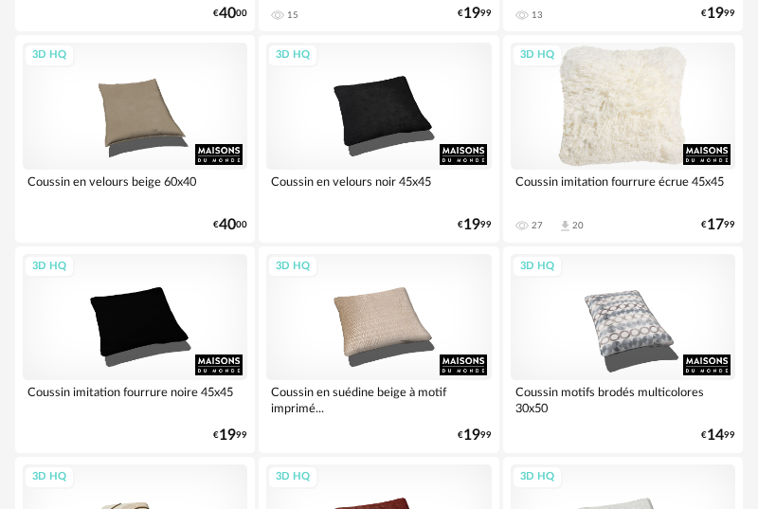
click at [609, 117] on div "3D HQ" at bounding box center [623, 106] width 225 height 126
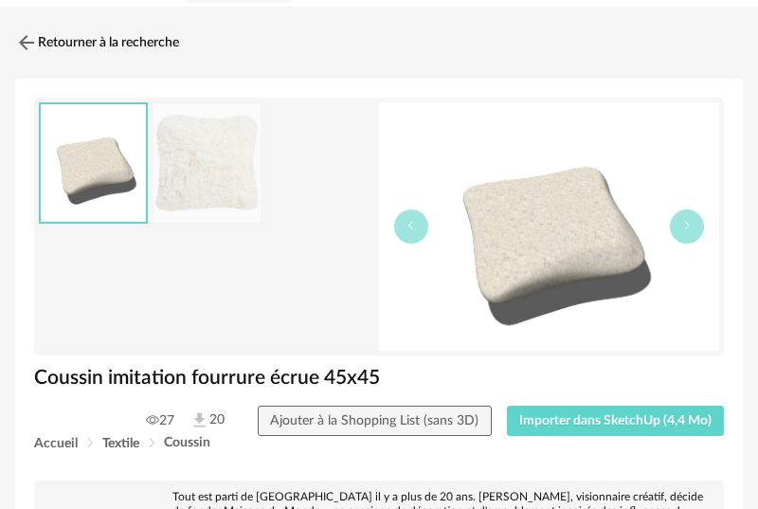
scroll to position [78, 0]
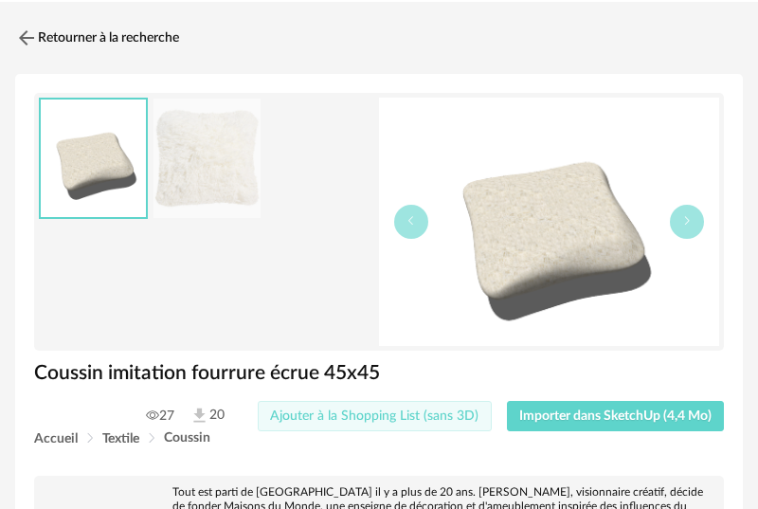
click at [454, 422] on span "Ajouter à la Shopping List (sans 3D)" at bounding box center [374, 415] width 208 height 13
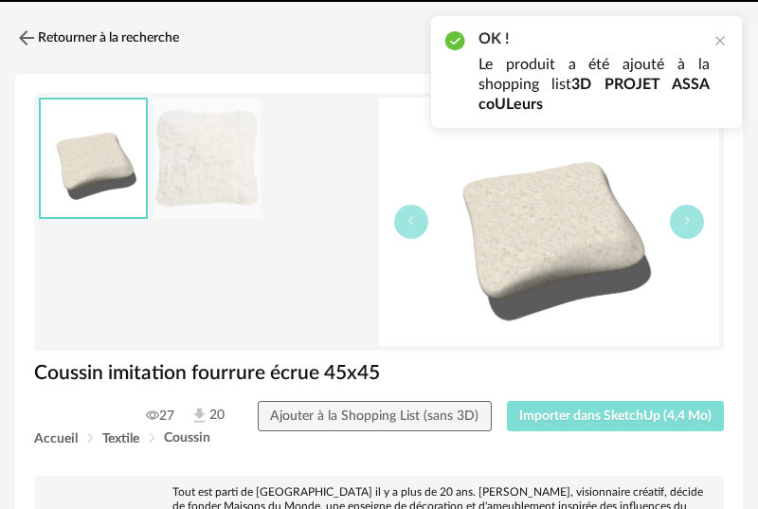
click at [548, 417] on span "Importer dans SketchUp (4,4 Mo)" at bounding box center [615, 415] width 192 height 13
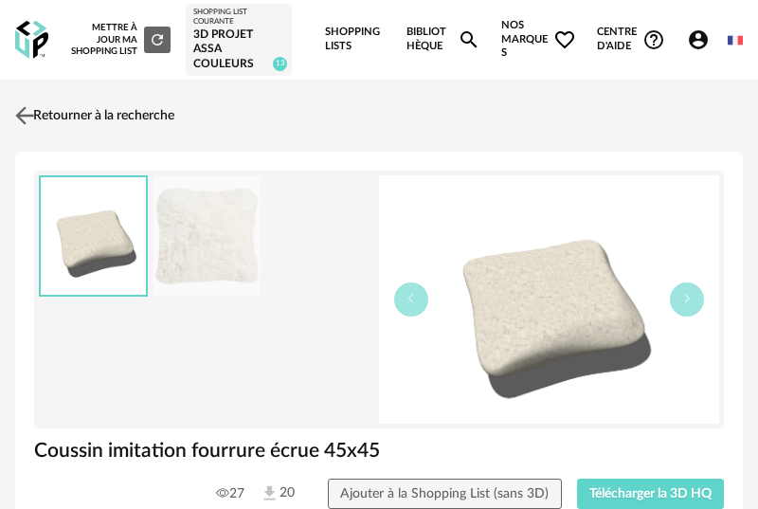
click at [25, 101] on img at bounding box center [24, 114] width 27 height 27
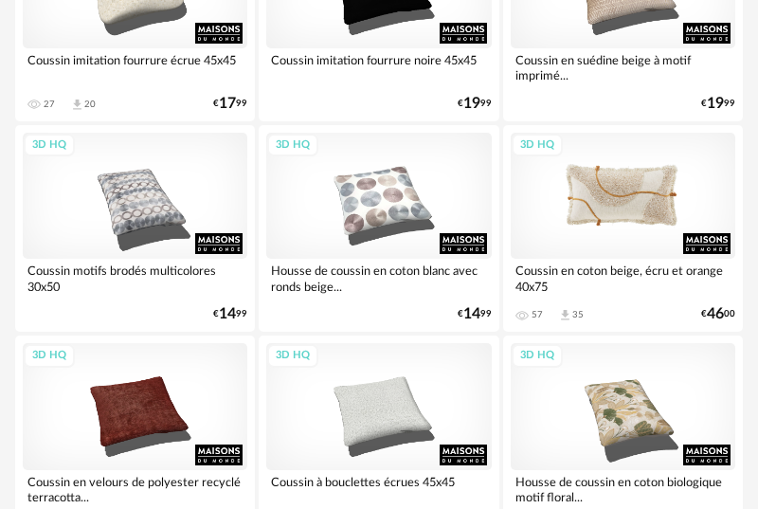
scroll to position [1645, 0]
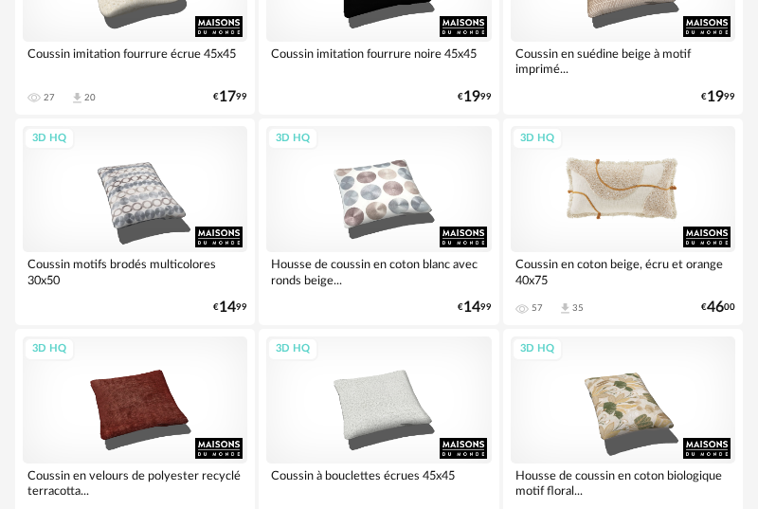
click at [626, 209] on div "3D HQ" at bounding box center [623, 189] width 225 height 126
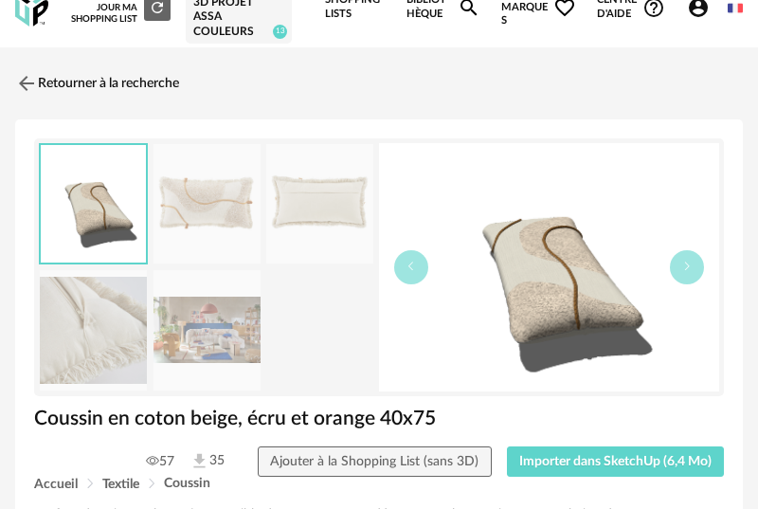
scroll to position [46, 0]
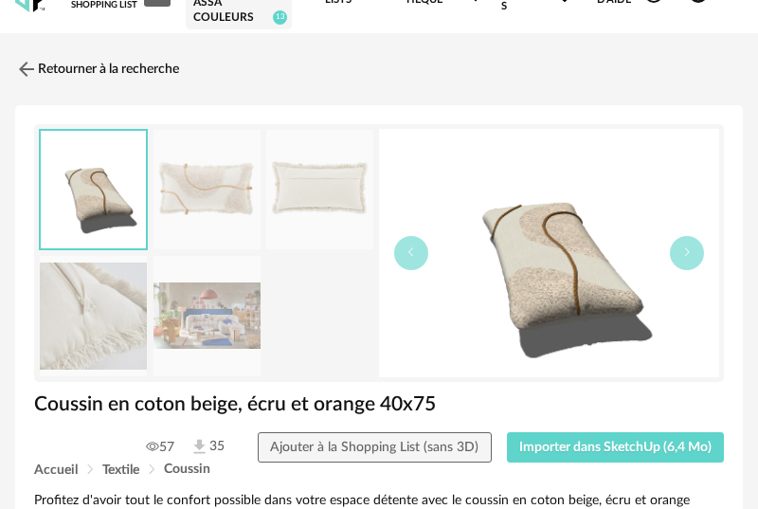
click at [210, 297] on img at bounding box center [206, 316] width 107 height 120
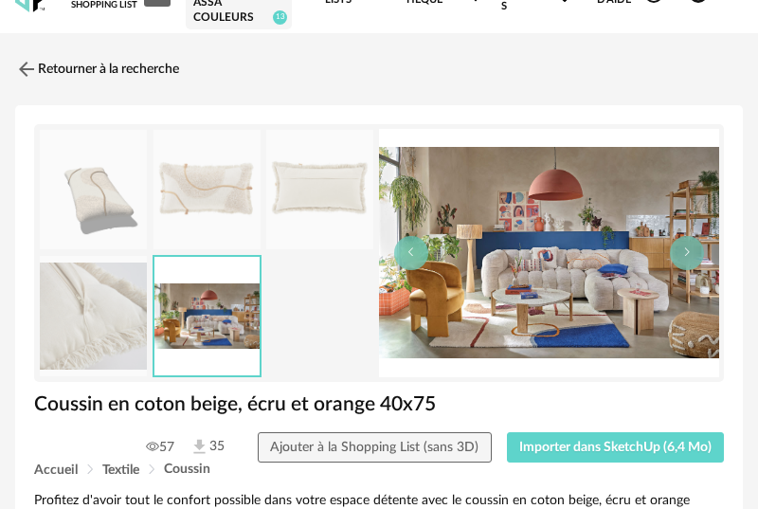
click at [212, 211] on img at bounding box center [206, 190] width 107 height 120
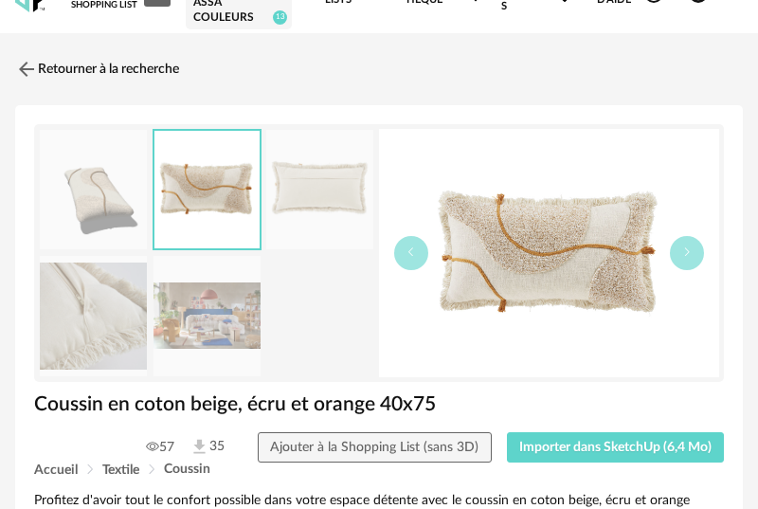
click at [338, 188] on img at bounding box center [319, 190] width 107 height 120
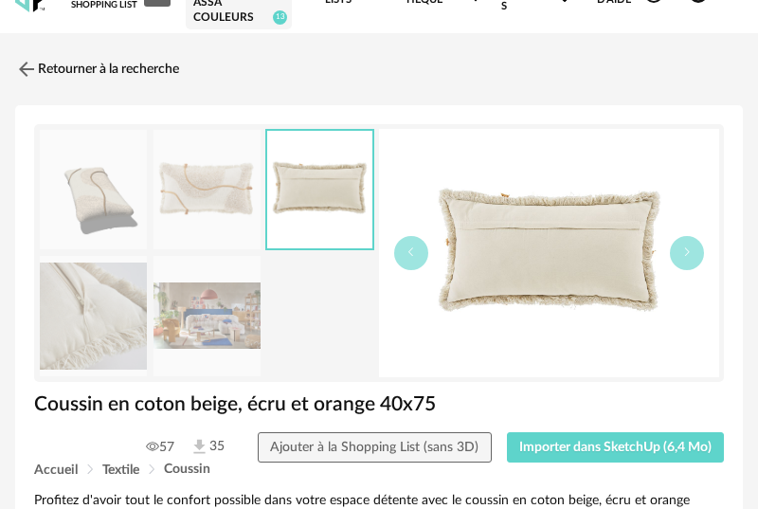
click at [245, 186] on img at bounding box center [206, 190] width 107 height 120
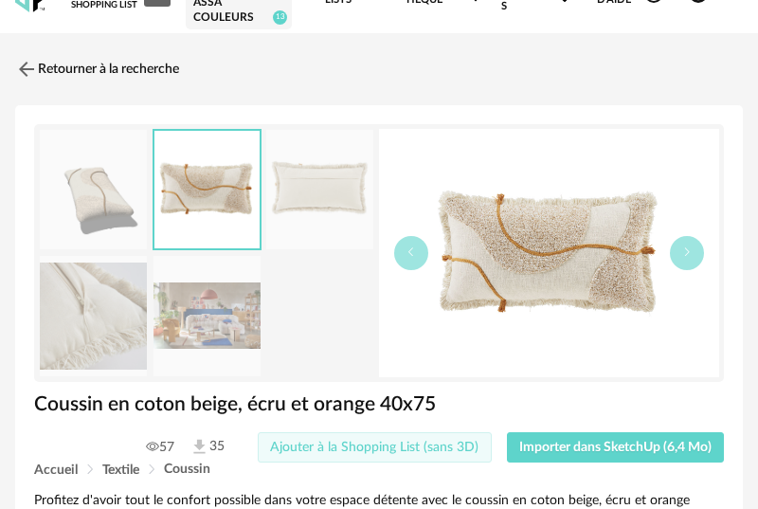
click at [476, 444] on span "Ajouter à la Shopping List (sans 3D)" at bounding box center [374, 447] width 208 height 13
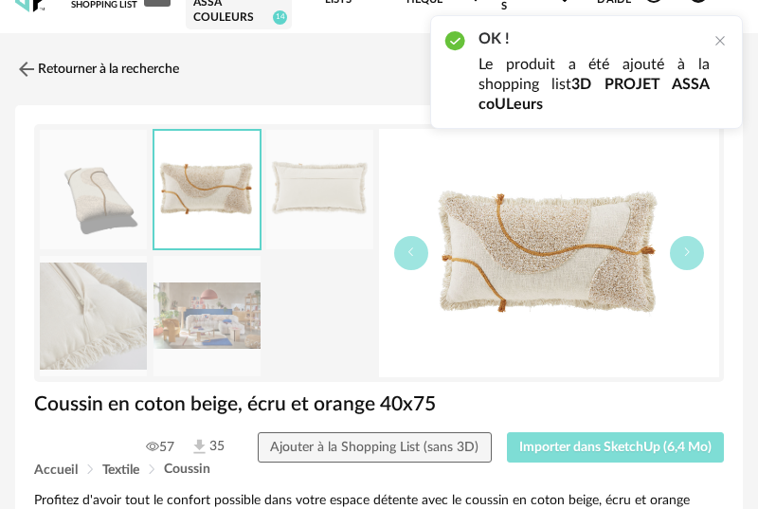
click at [553, 449] on span "Importer dans SketchUp (6,4 Mo)" at bounding box center [615, 447] width 192 height 13
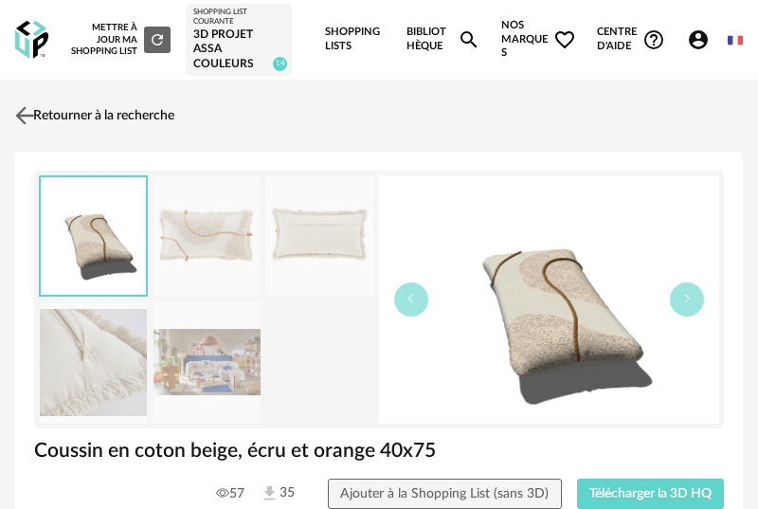
click at [16, 110] on img at bounding box center [24, 114] width 27 height 27
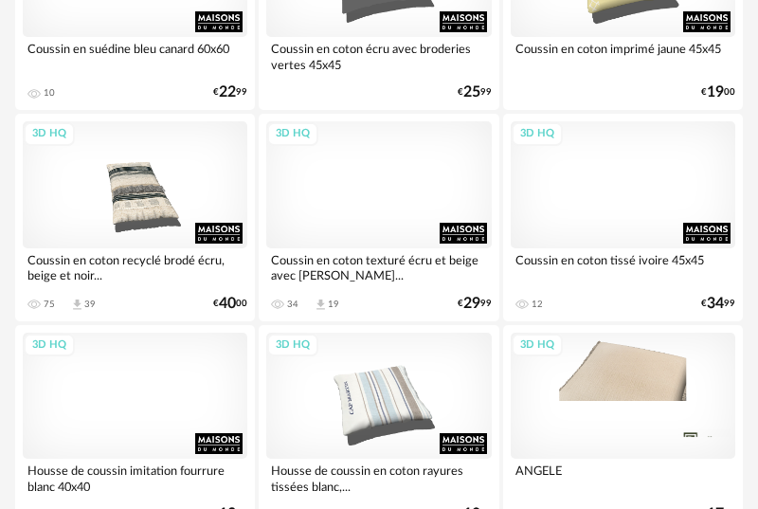
scroll to position [3106, 0]
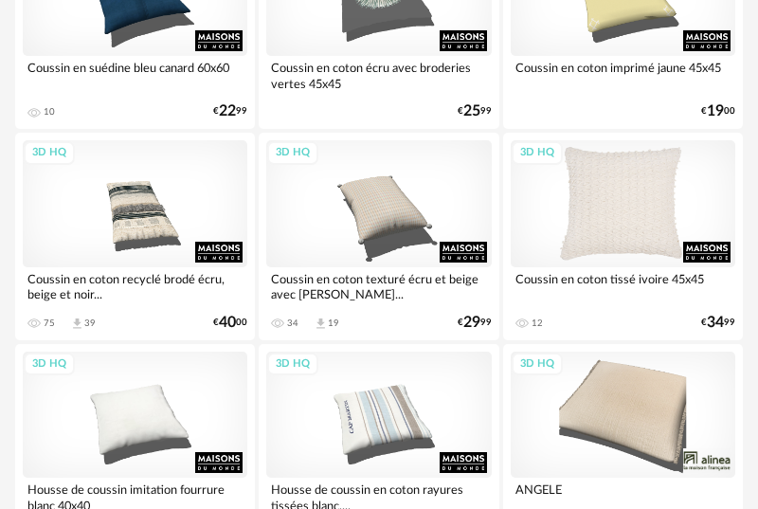
click at [656, 206] on div "3D HQ" at bounding box center [623, 203] width 225 height 126
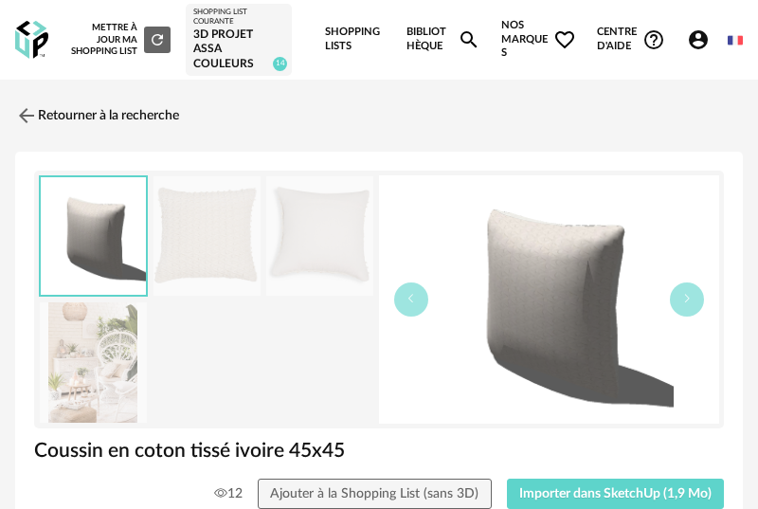
click at [227, 252] on img at bounding box center [206, 236] width 107 height 120
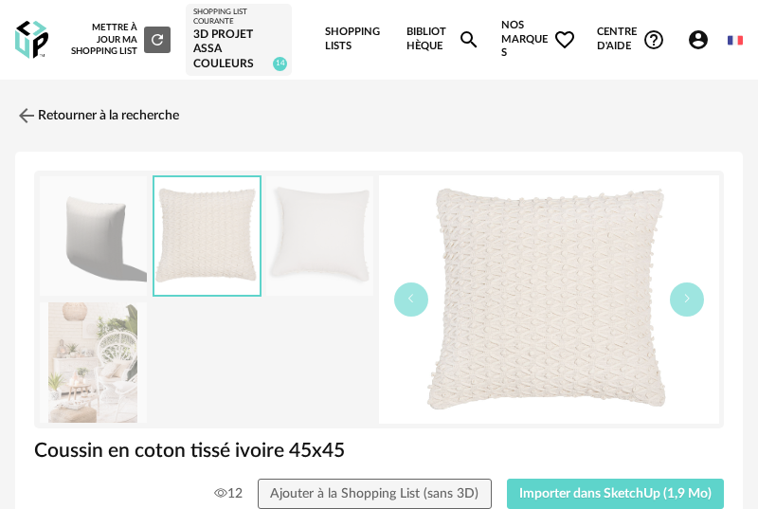
click at [310, 262] on img at bounding box center [319, 236] width 107 height 120
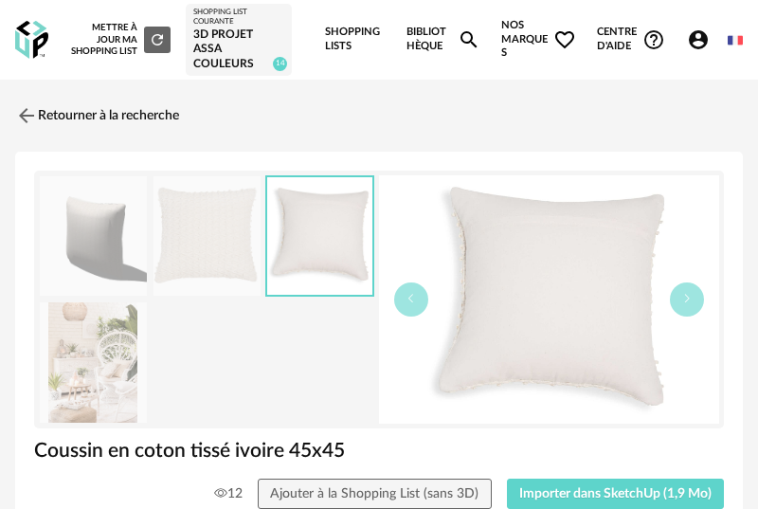
click at [234, 269] on img at bounding box center [206, 236] width 107 height 120
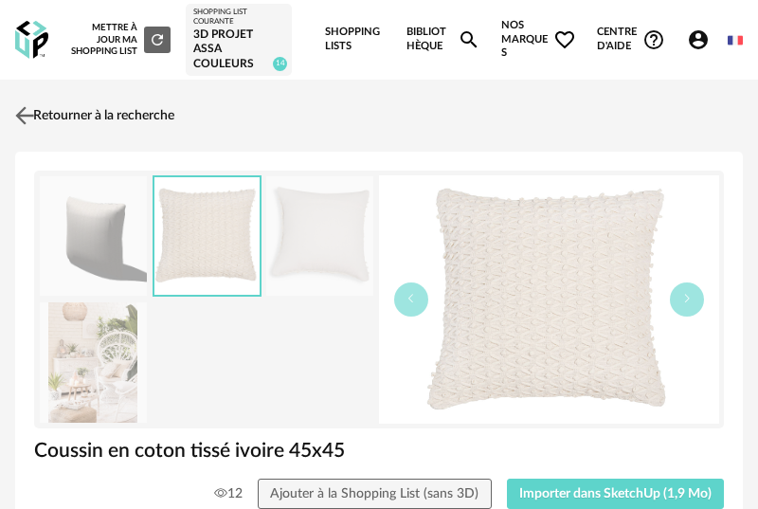
click at [22, 118] on img at bounding box center [24, 114] width 27 height 27
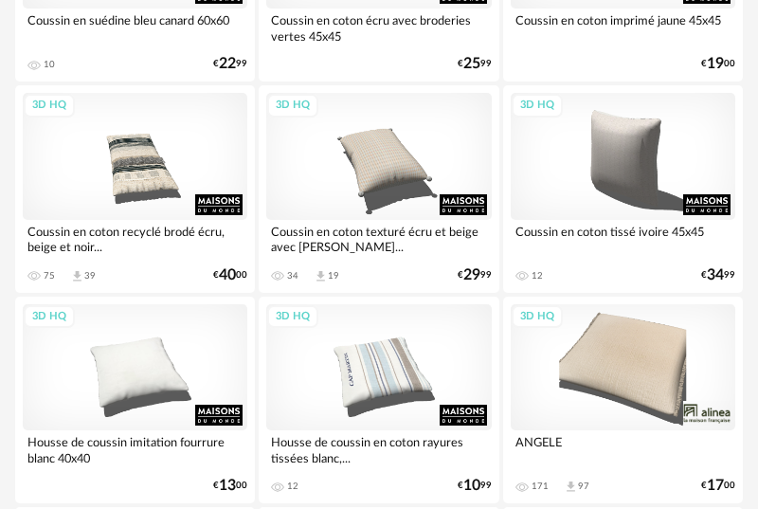
scroll to position [3158, 0]
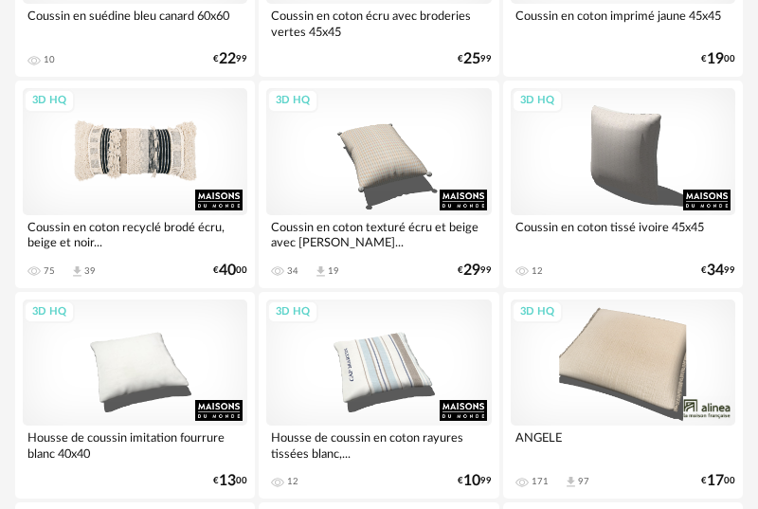
click at [171, 188] on div "3D HQ" at bounding box center [135, 151] width 225 height 126
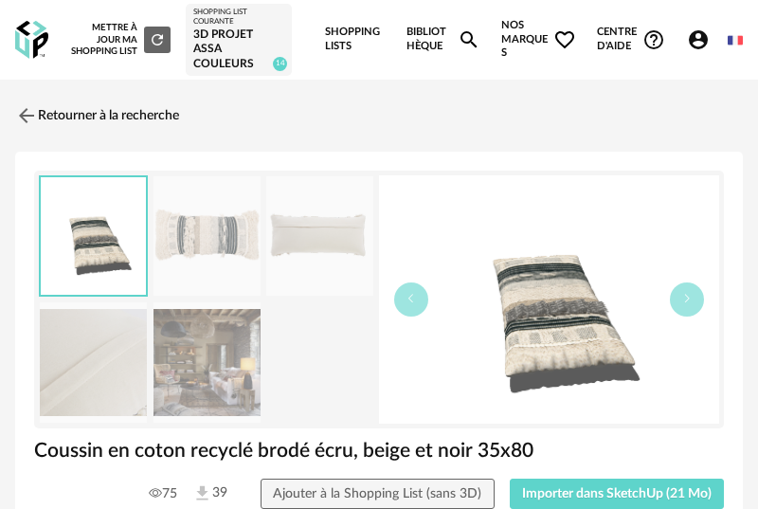
click at [419, 438] on h1 "Coussin en coton recyclé brodé écru, beige et noir 35x80" at bounding box center [379, 451] width 690 height 26
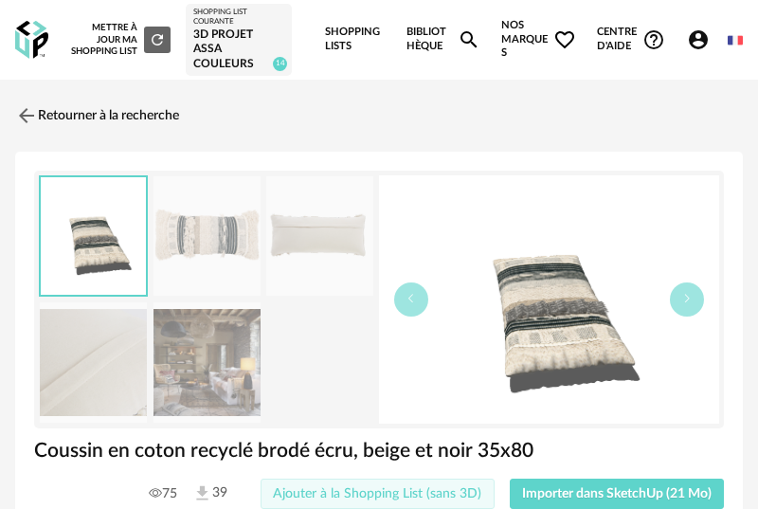
click at [411, 497] on span "Ajouter à la Shopping List (sans 3D)" at bounding box center [377, 493] width 208 height 13
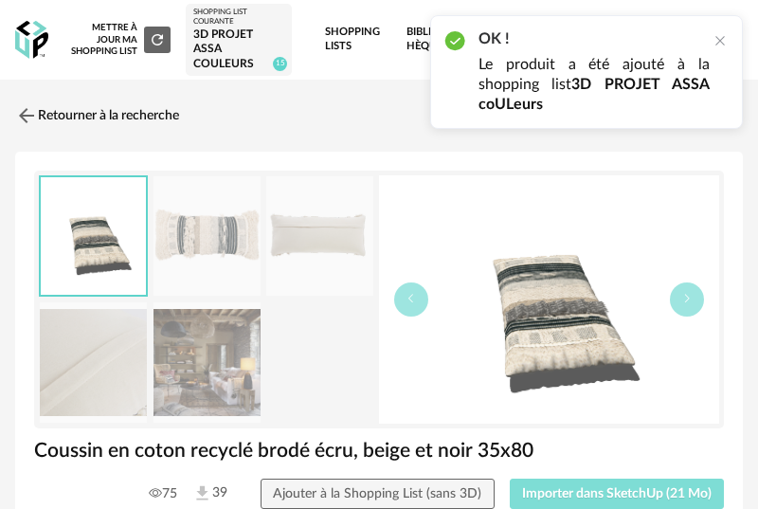
click at [572, 497] on span "Importer dans SketchUp (21 Mo)" at bounding box center [616, 493] width 189 height 13
